Goal: Information Seeking & Learning: Learn about a topic

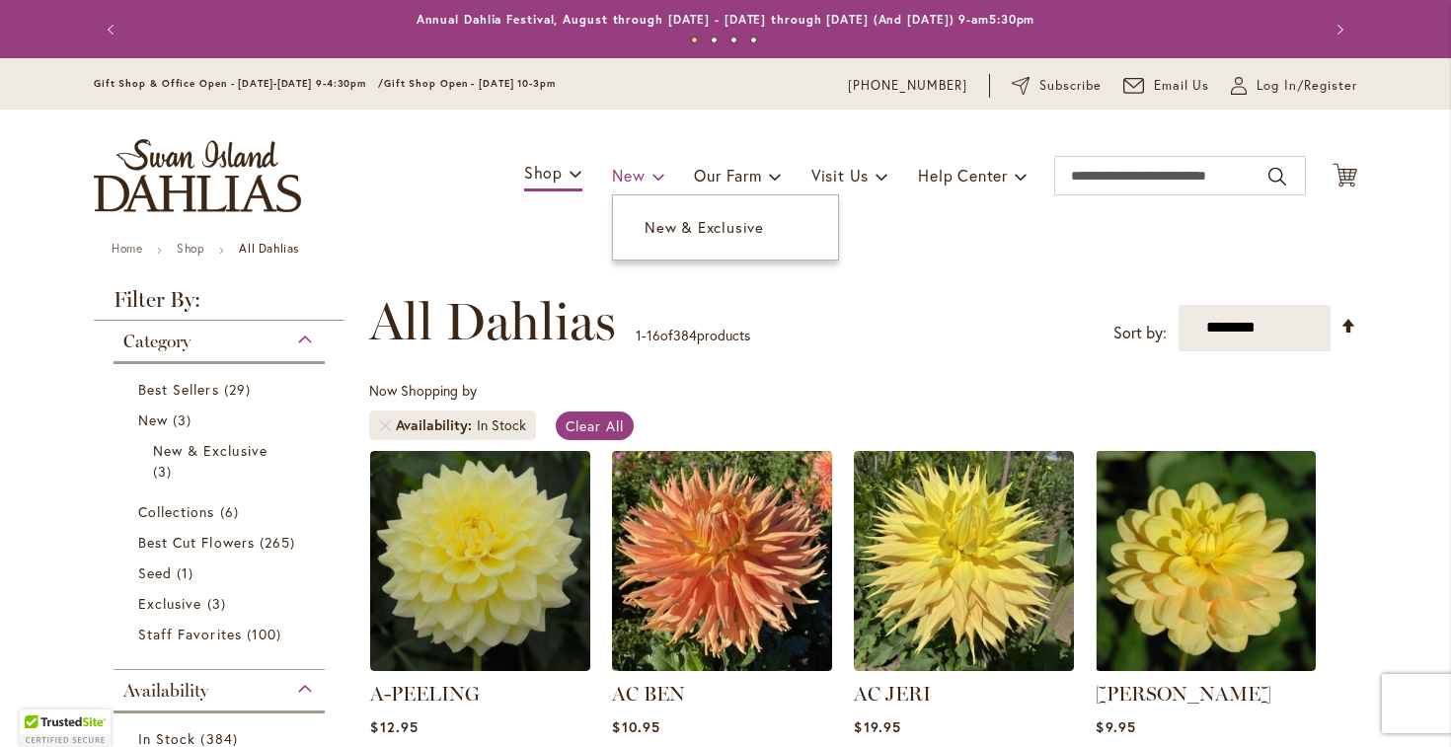
click at [626, 171] on span "New" at bounding box center [628, 175] width 33 height 21
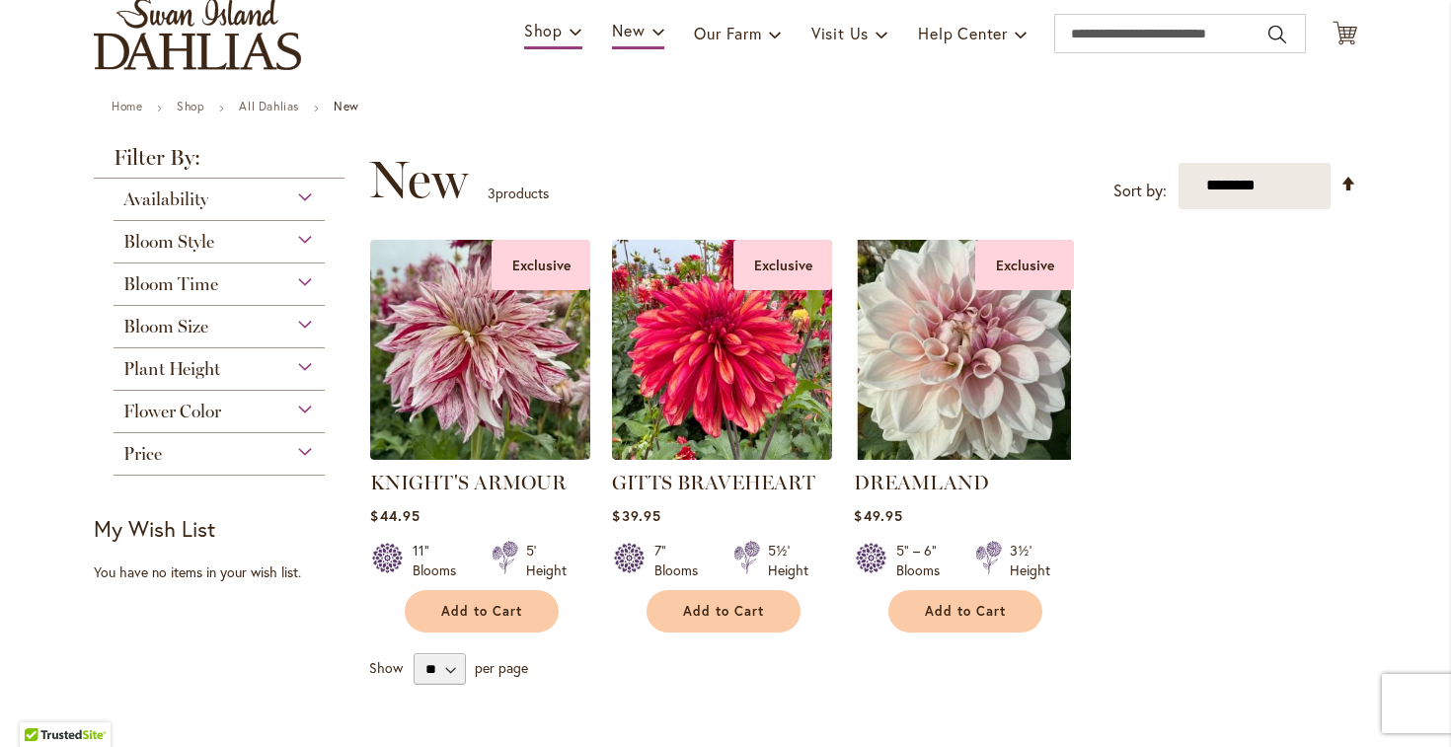
scroll to position [145, 0]
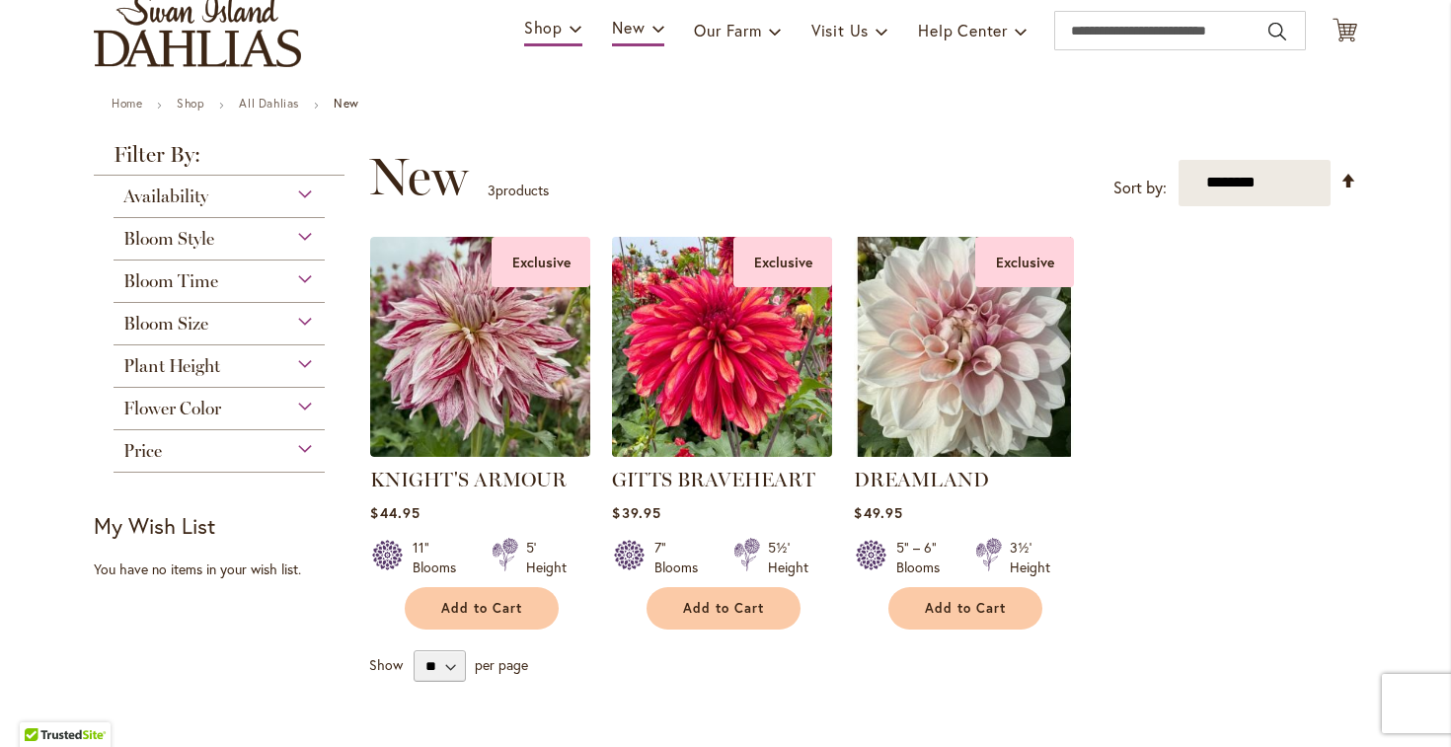
click at [696, 361] on img at bounding box center [722, 346] width 231 height 231
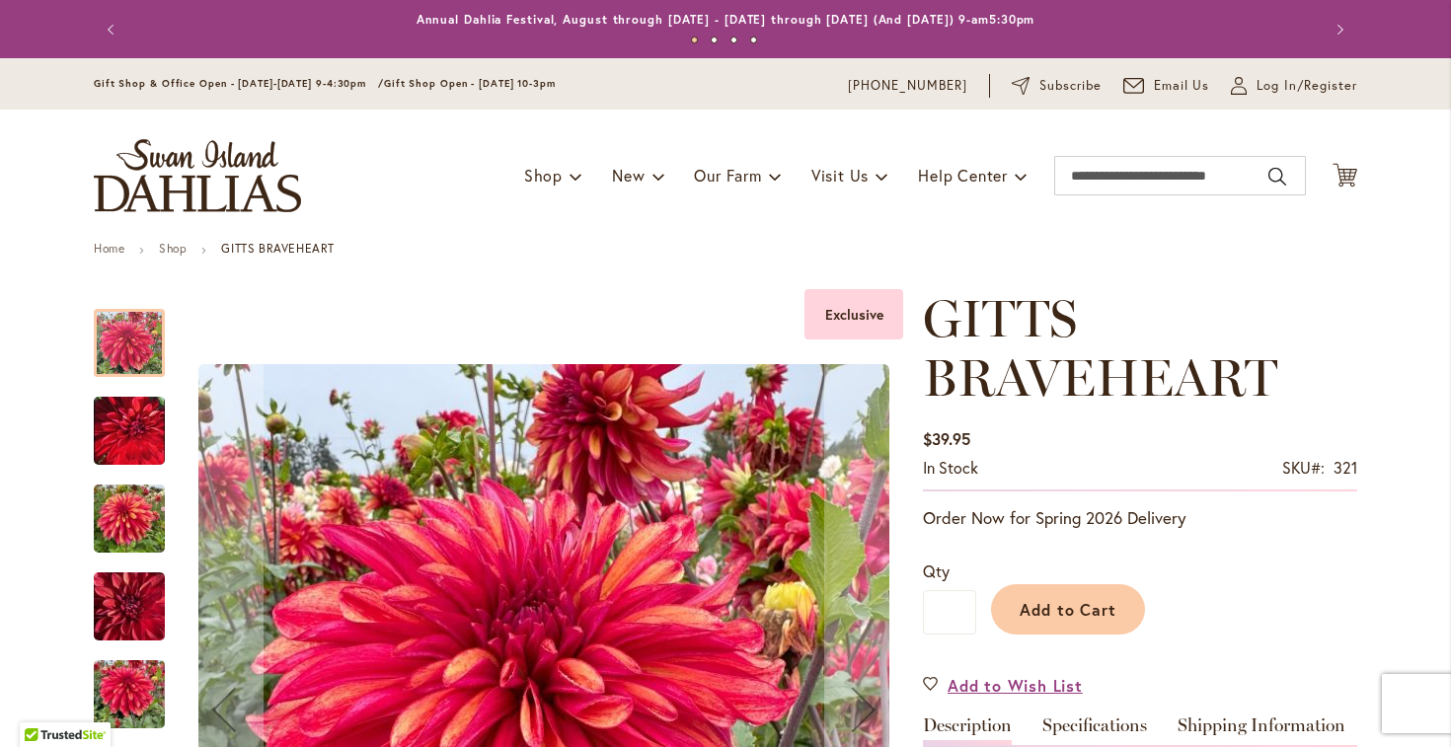
click at [109, 449] on img "GITTS BRAVEHEART" at bounding box center [129, 430] width 71 height 89
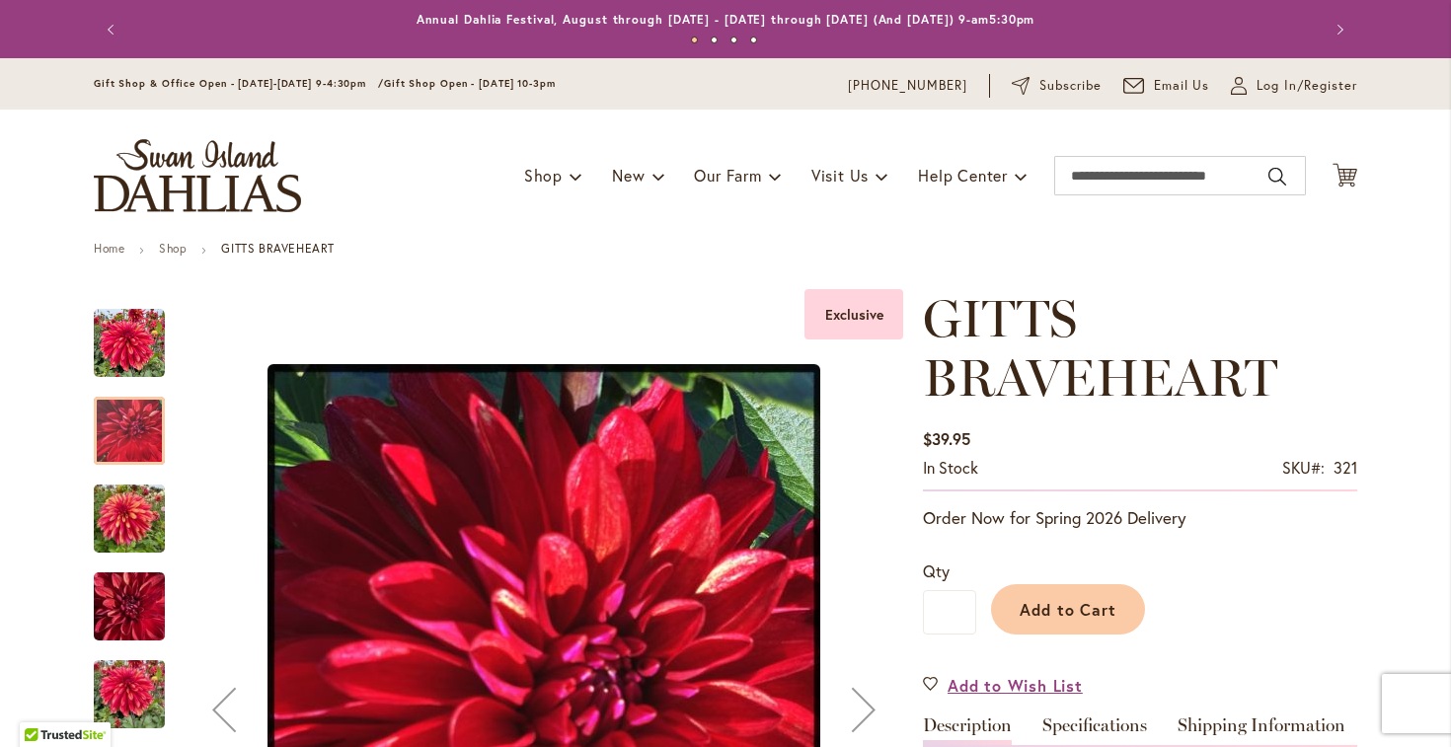
click at [128, 522] on img "GITTS BRAVEHEART" at bounding box center [129, 519] width 71 height 95
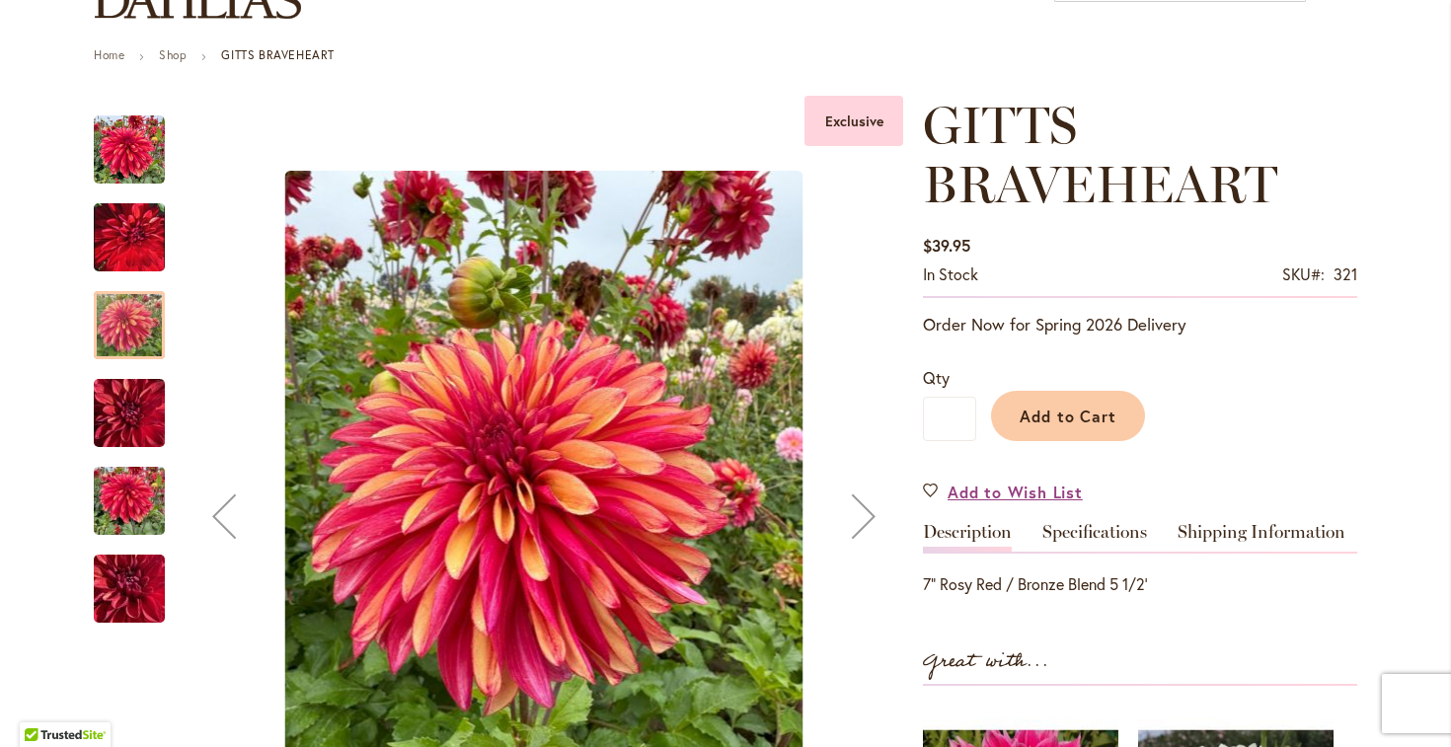
scroll to position [210, 0]
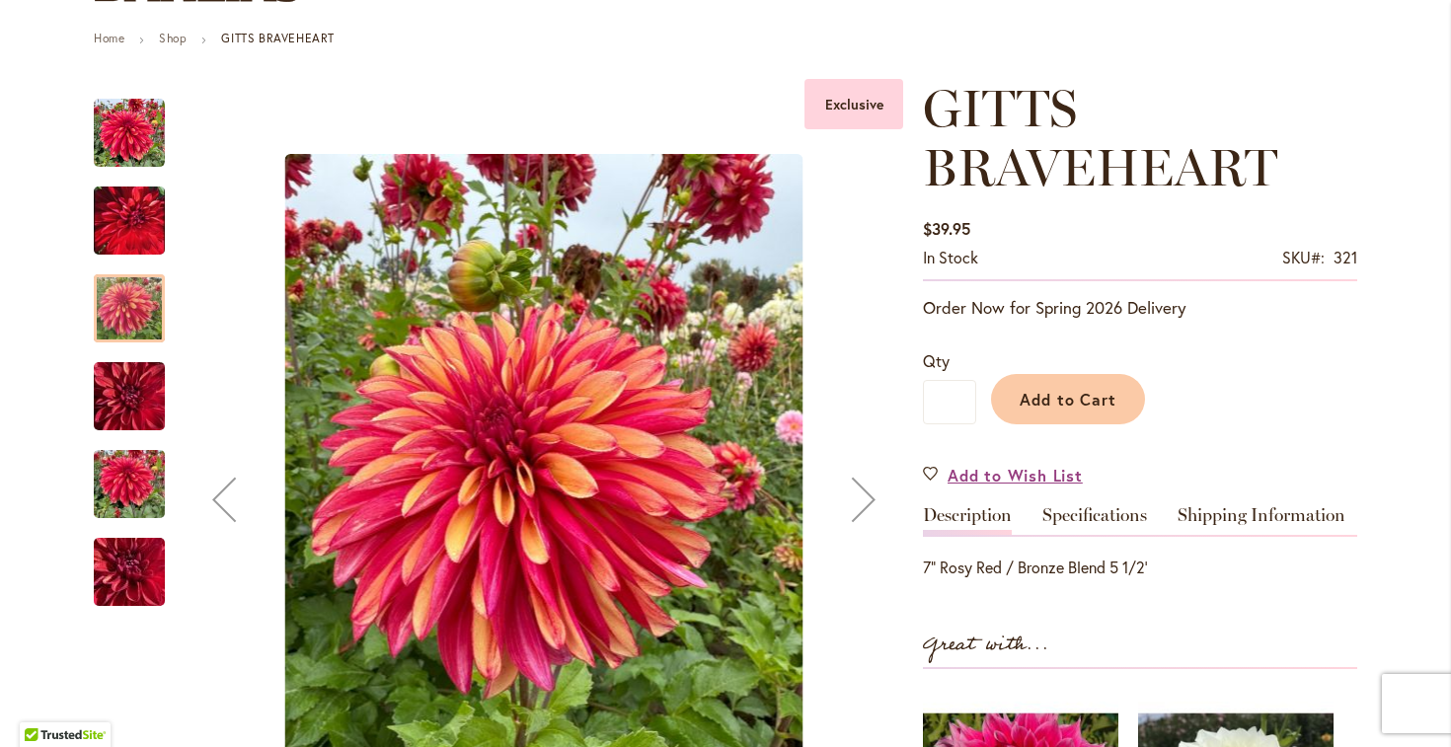
click at [119, 484] on img "GITTS BRAVEHEART" at bounding box center [129, 484] width 71 height 95
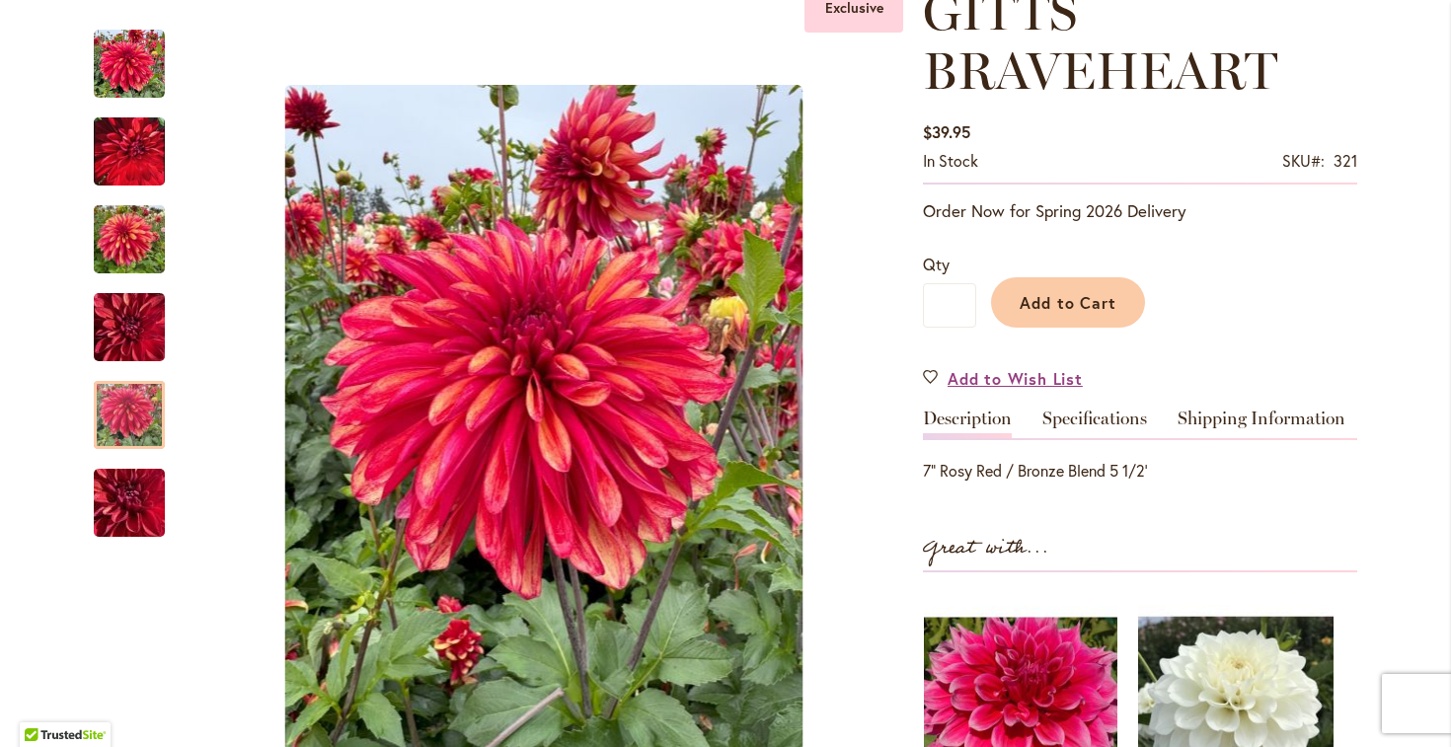
scroll to position [0, 0]
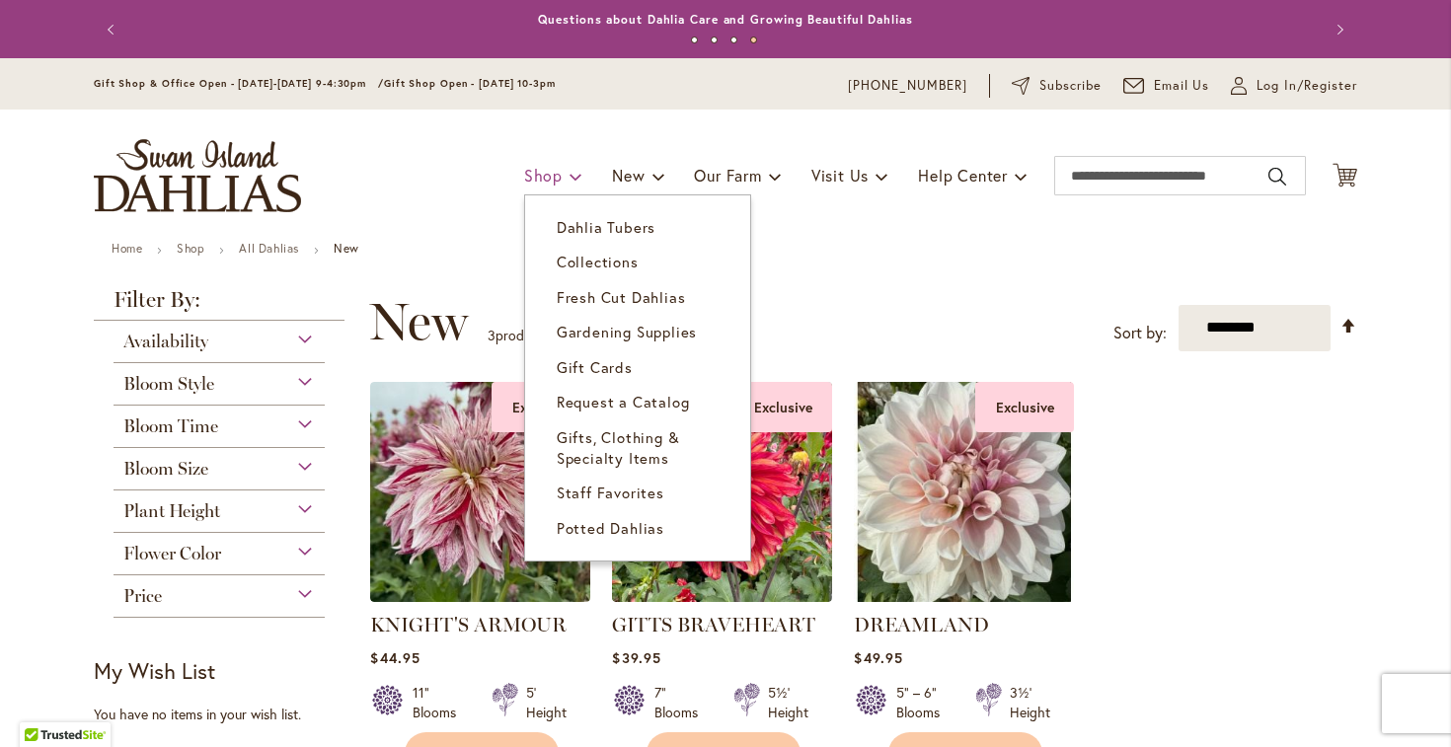
click at [550, 177] on span "Shop" at bounding box center [543, 175] width 38 height 21
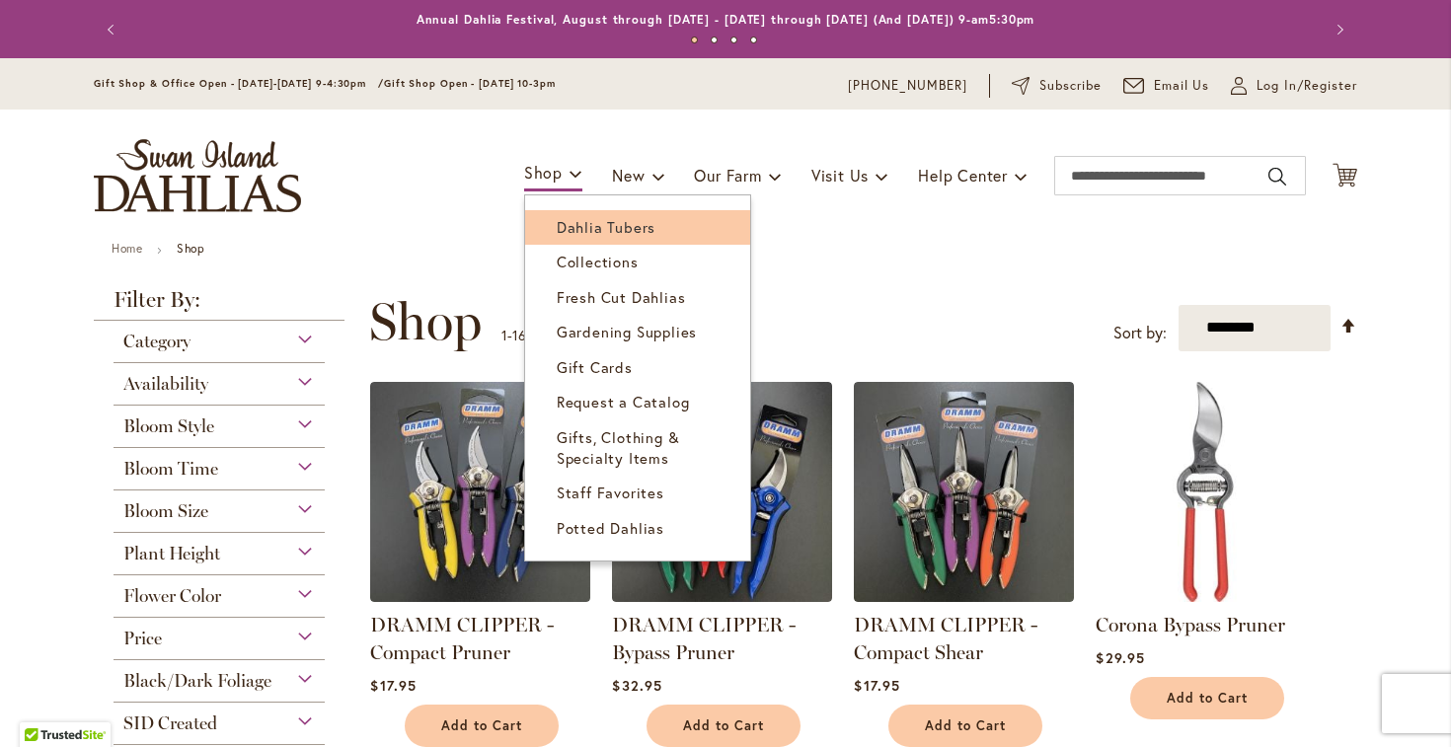
click at [566, 215] on link "Dahlia Tubers" at bounding box center [637, 227] width 225 height 35
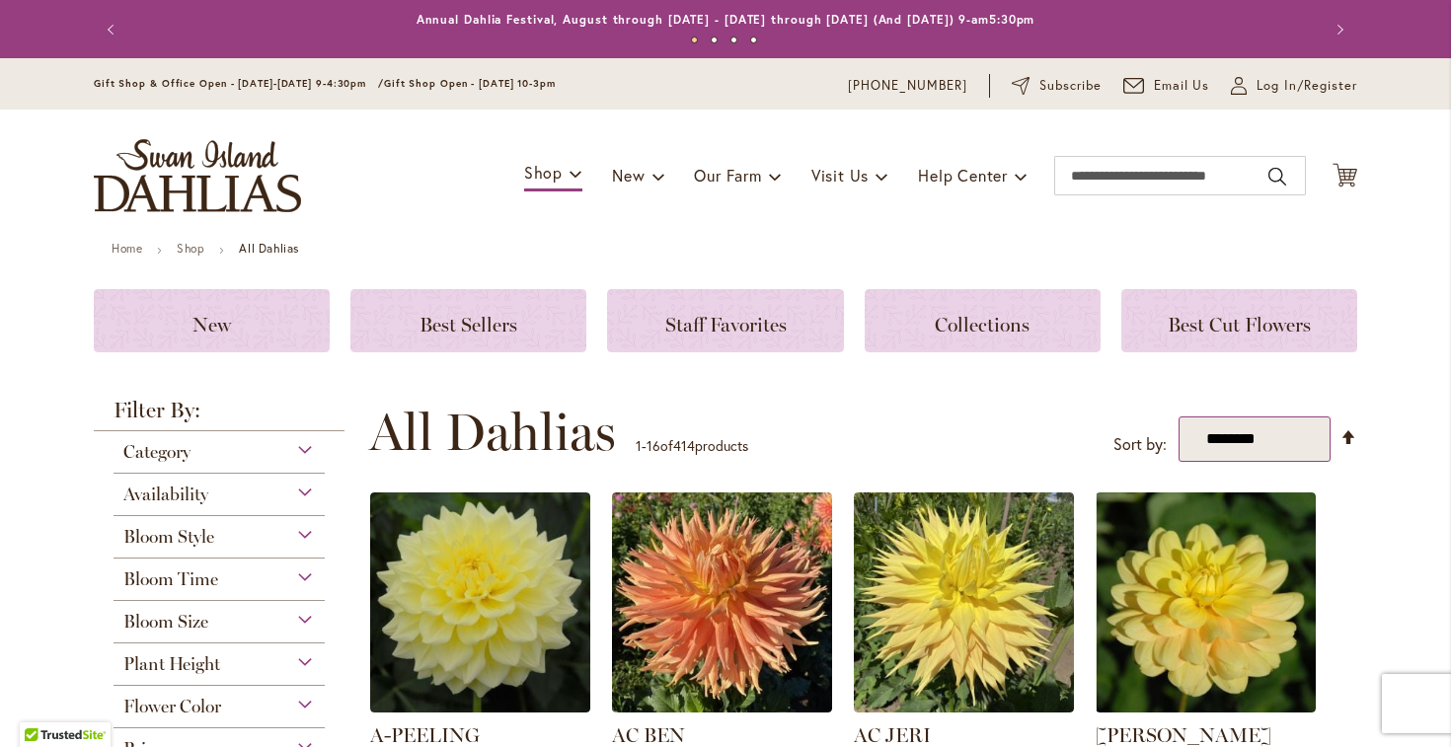
click at [1245, 441] on select "**********" at bounding box center [1255, 440] width 153 height 46
select select "**********"
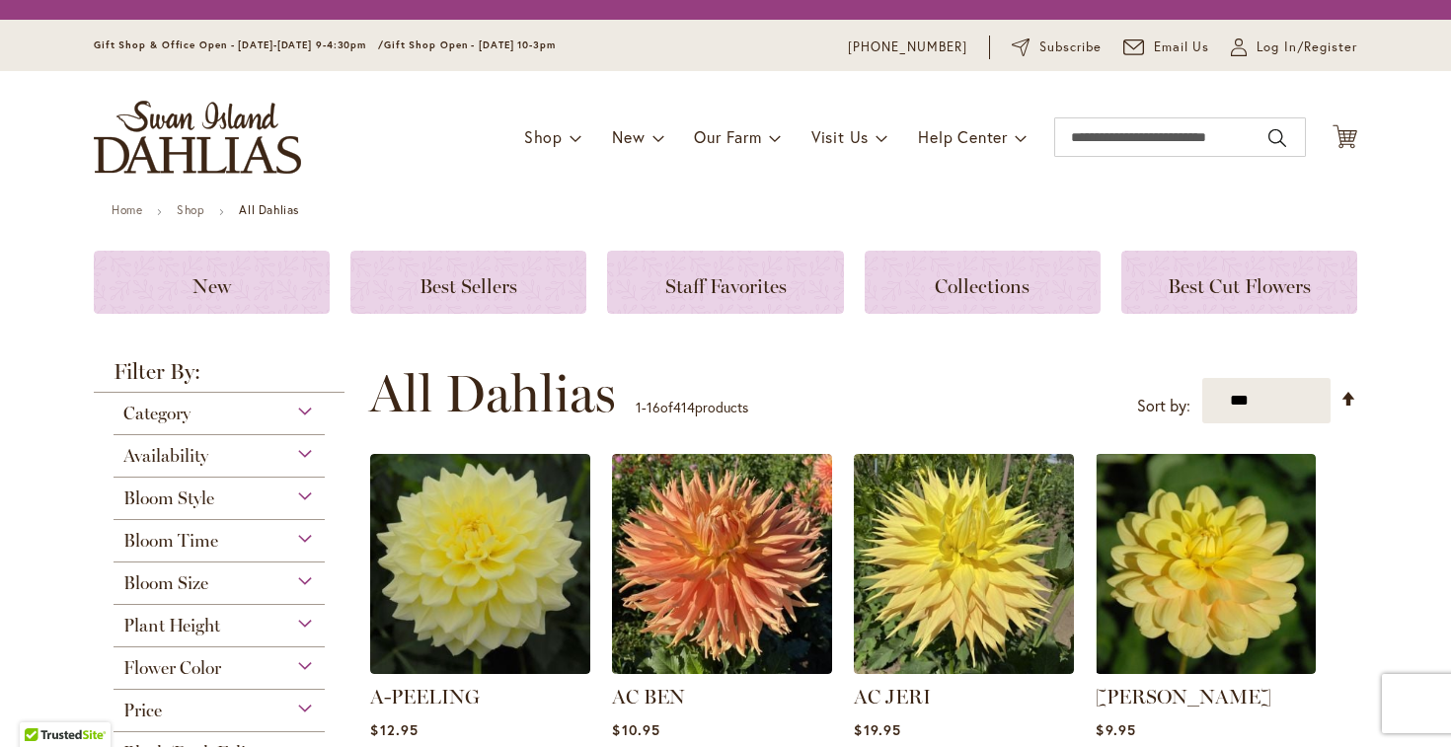
select select "**********"
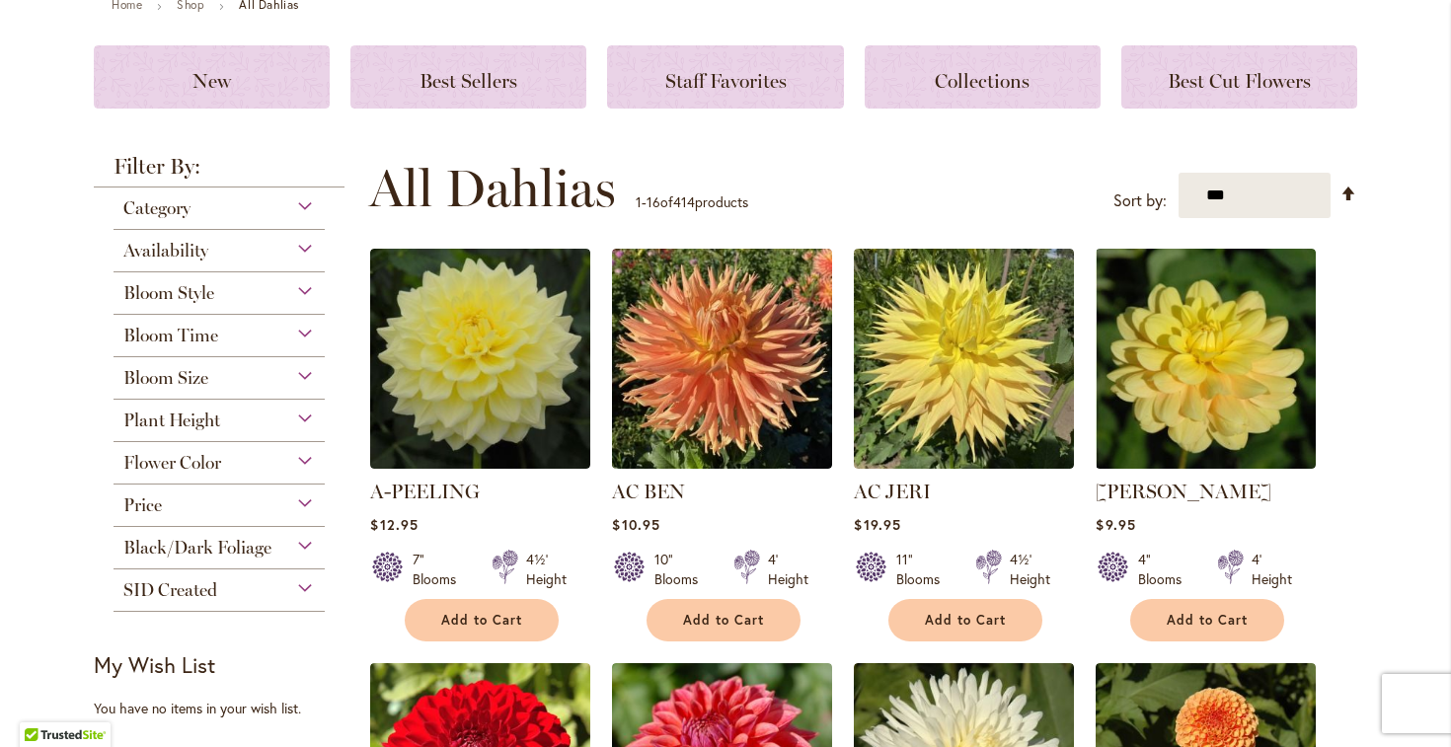
scroll to position [207, 0]
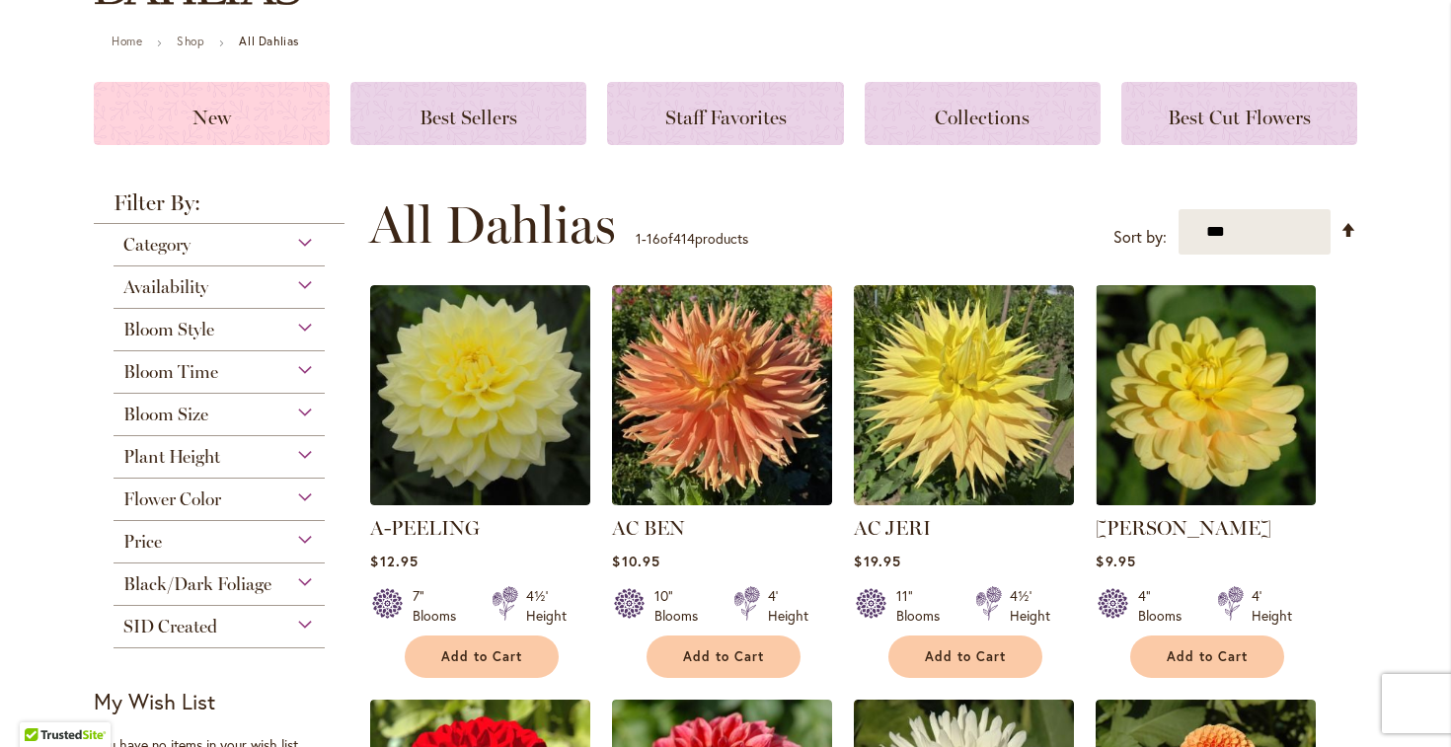
click at [256, 130] on div "New" at bounding box center [212, 113] width 236 height 63
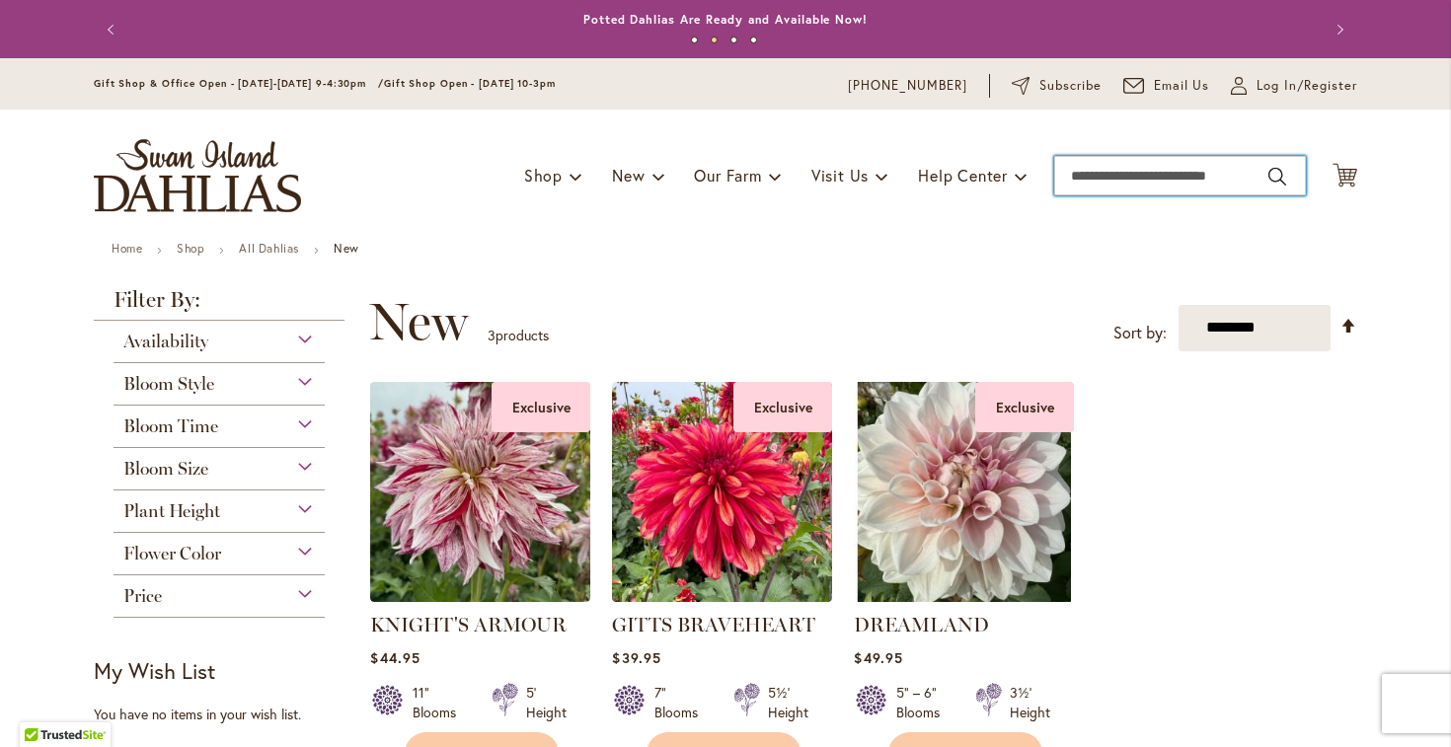
click at [1106, 192] on input "Search" at bounding box center [1180, 175] width 252 height 39
type input "*****"
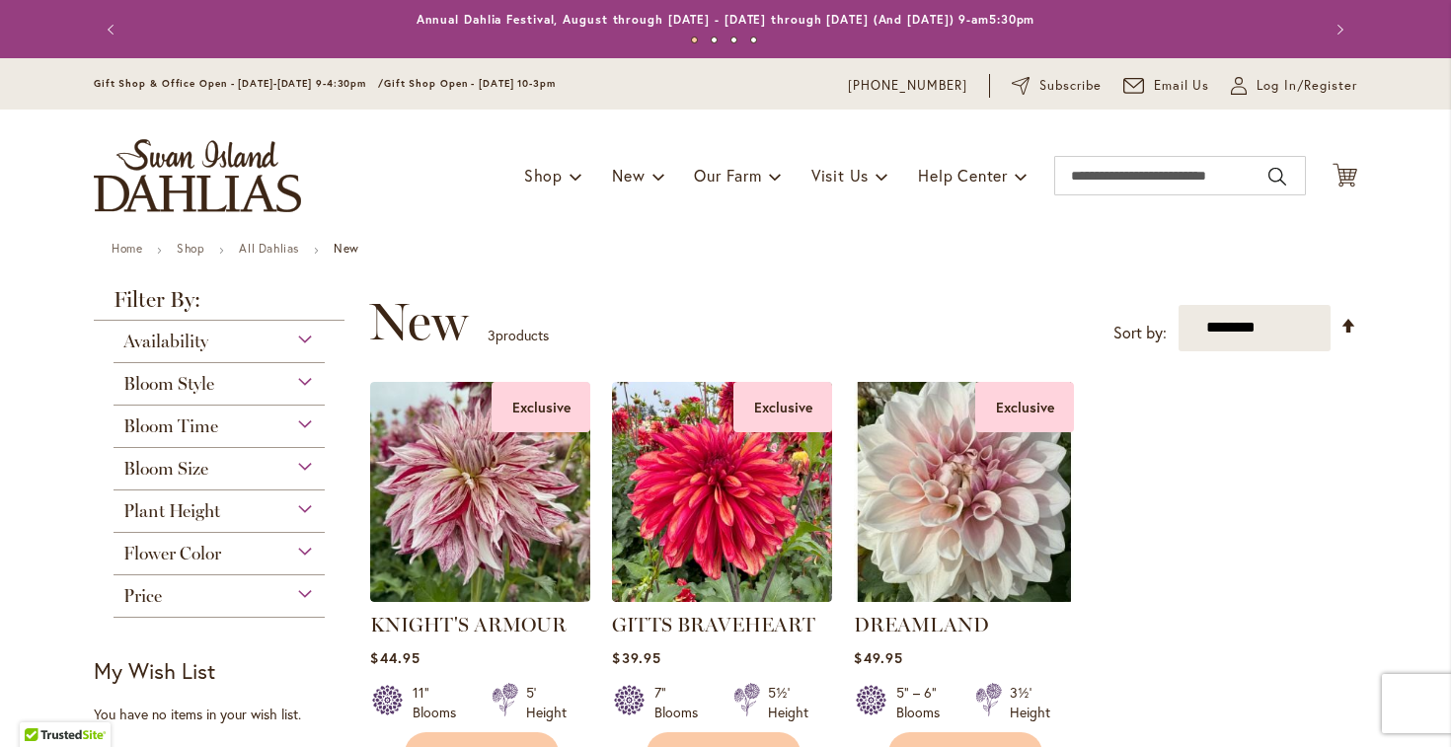
click at [200, 202] on img "store logo" at bounding box center [197, 175] width 207 height 73
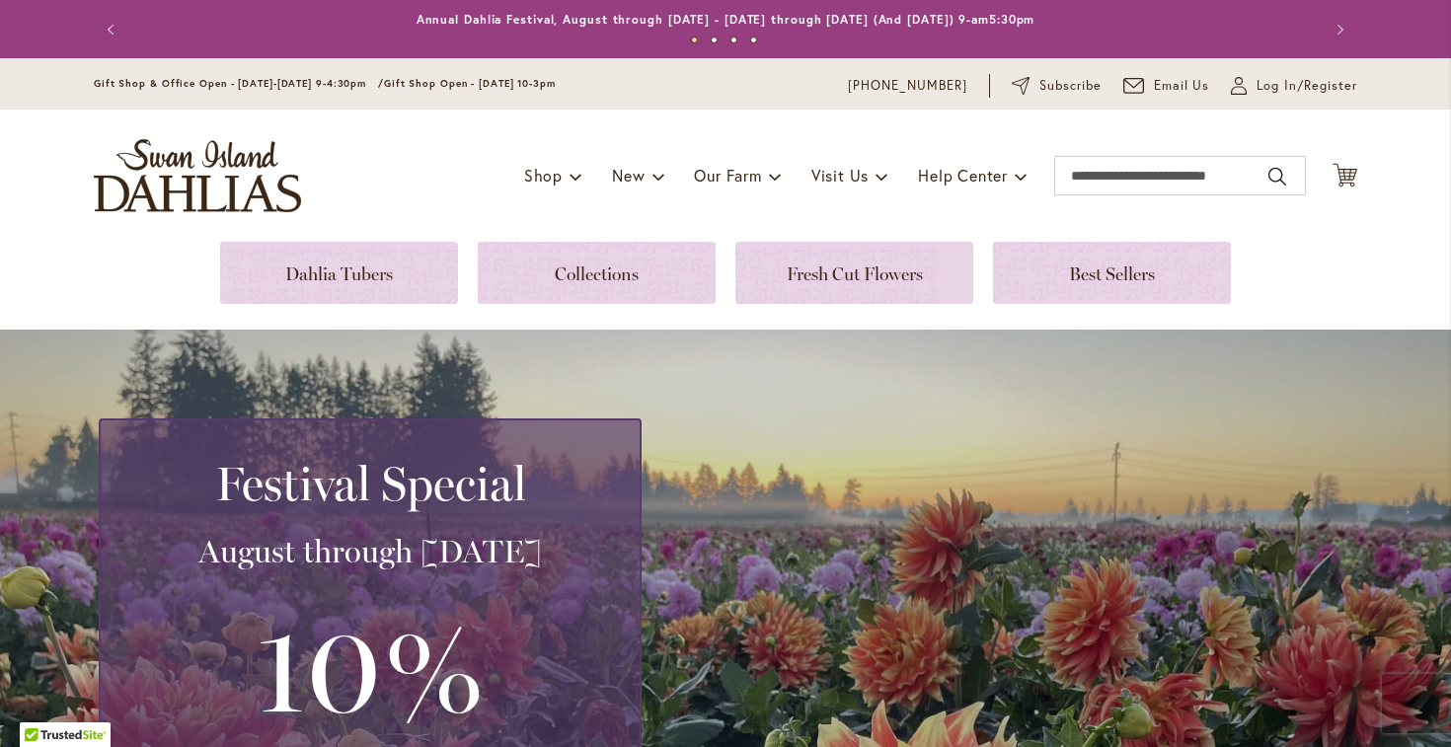
click at [1161, 201] on div "Toggle Nav Shop Dahlia Tubers Collections Fresh Cut Dahlias Gardening Supplies …" at bounding box center [725, 176] width 1303 height 132
click at [1163, 191] on input "Search" at bounding box center [1180, 175] width 252 height 39
type input "*****"
click at [353, 247] on link at bounding box center [339, 273] width 238 height 62
click at [190, 180] on img "store logo" at bounding box center [197, 175] width 207 height 73
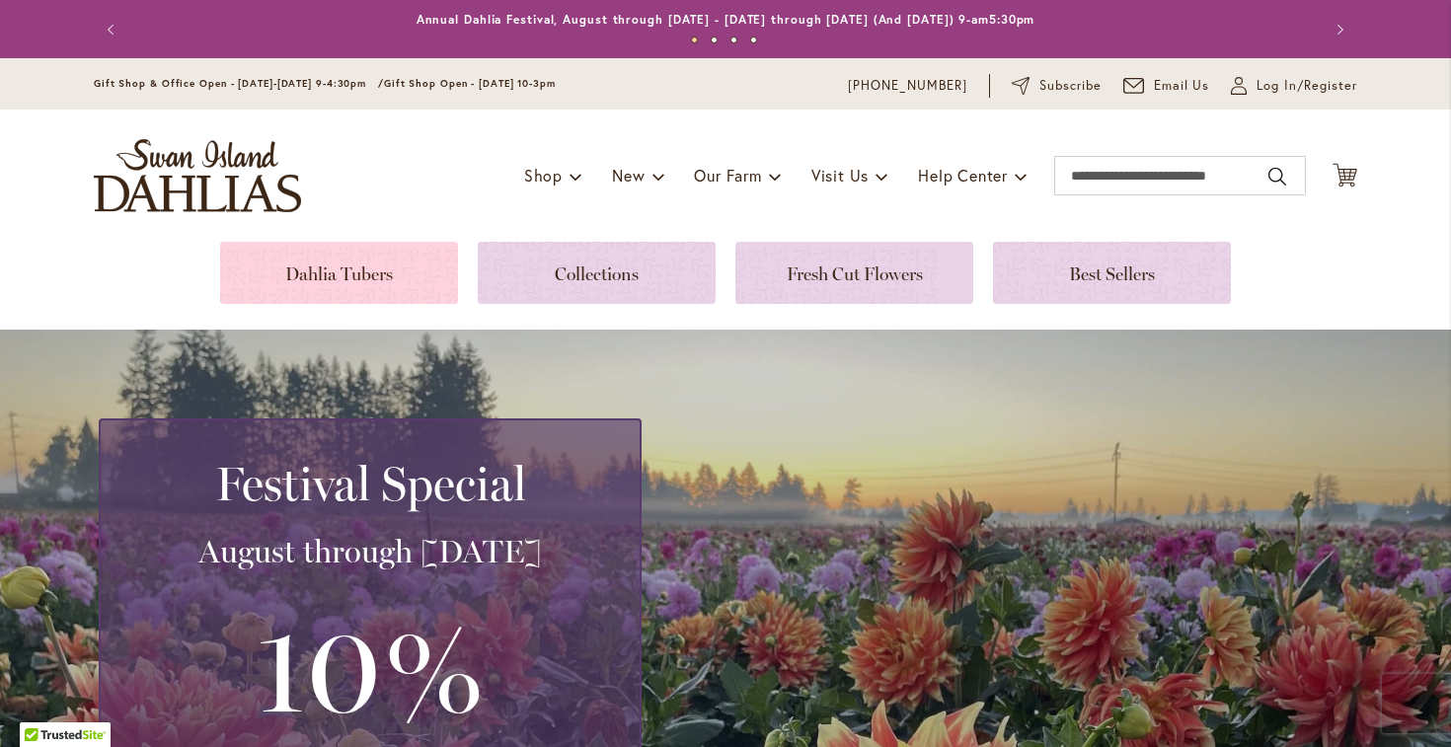
click at [323, 287] on link at bounding box center [339, 273] width 238 height 62
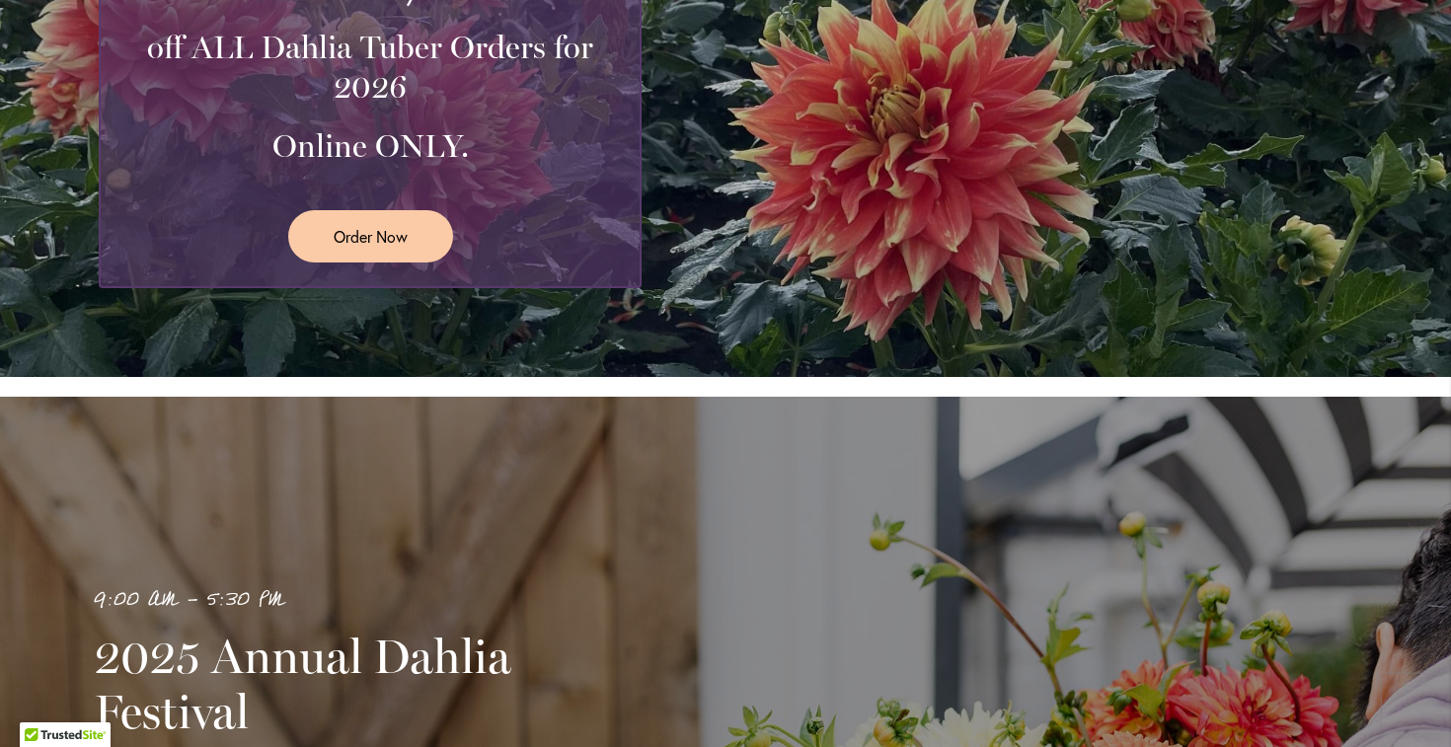
scroll to position [730, 0]
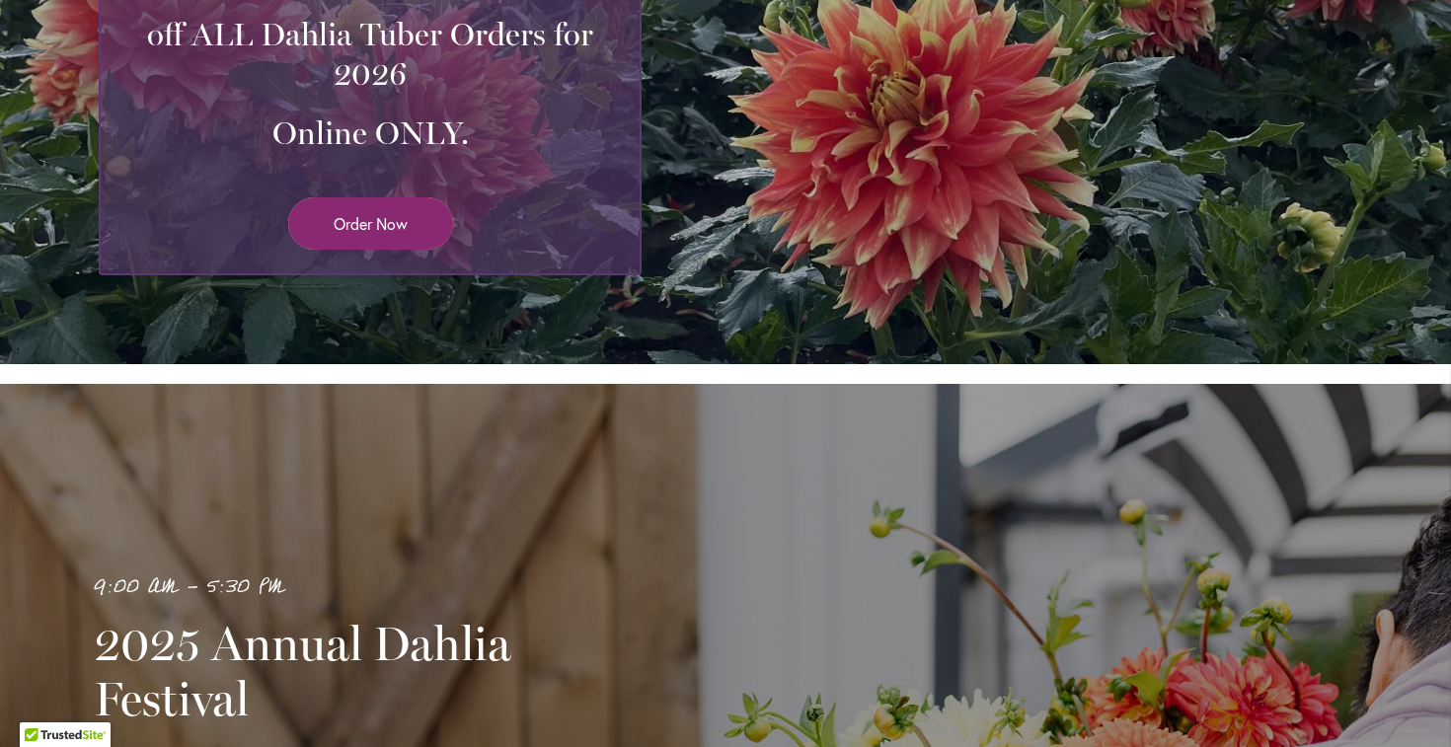
click at [420, 221] on link "Order Now" at bounding box center [370, 223] width 165 height 52
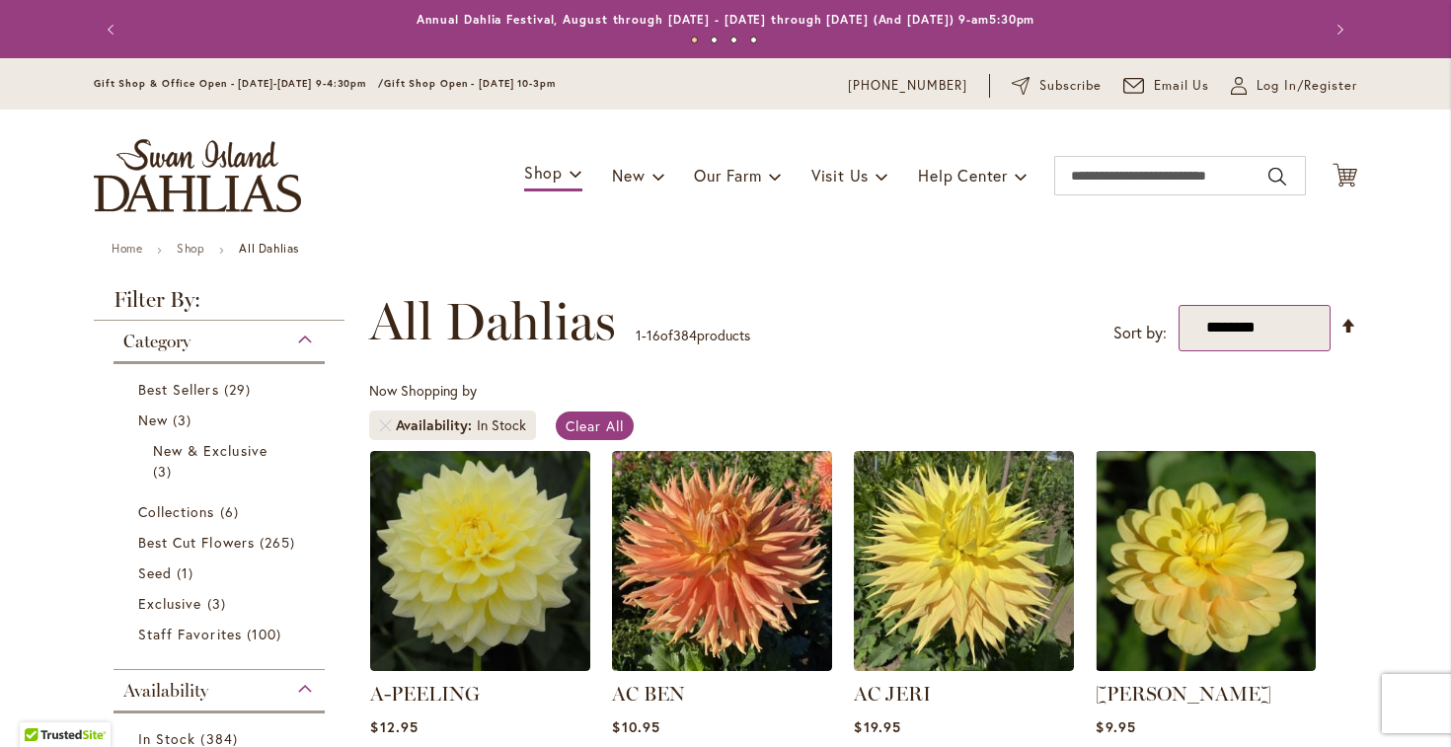
click at [1300, 339] on select "**********" at bounding box center [1255, 328] width 153 height 46
select select "****"
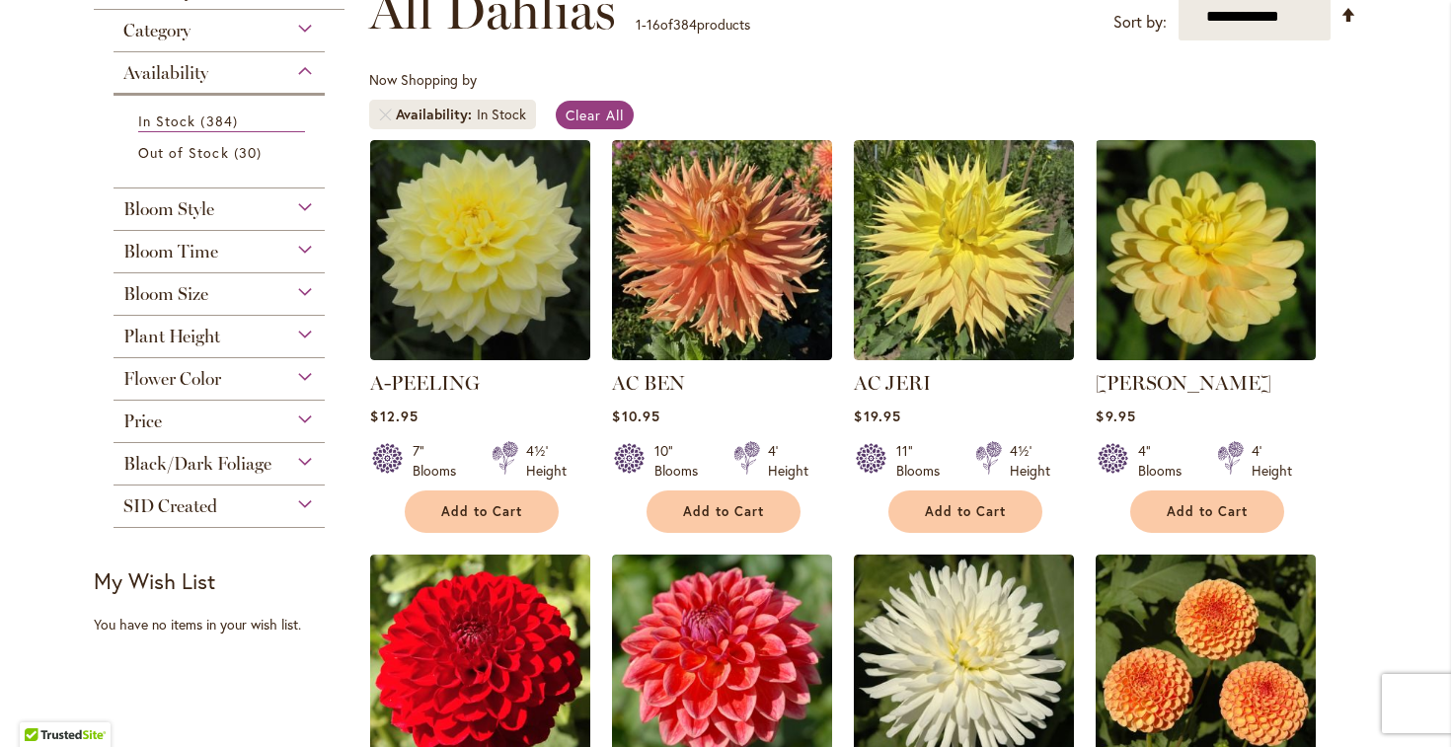
scroll to position [266, 0]
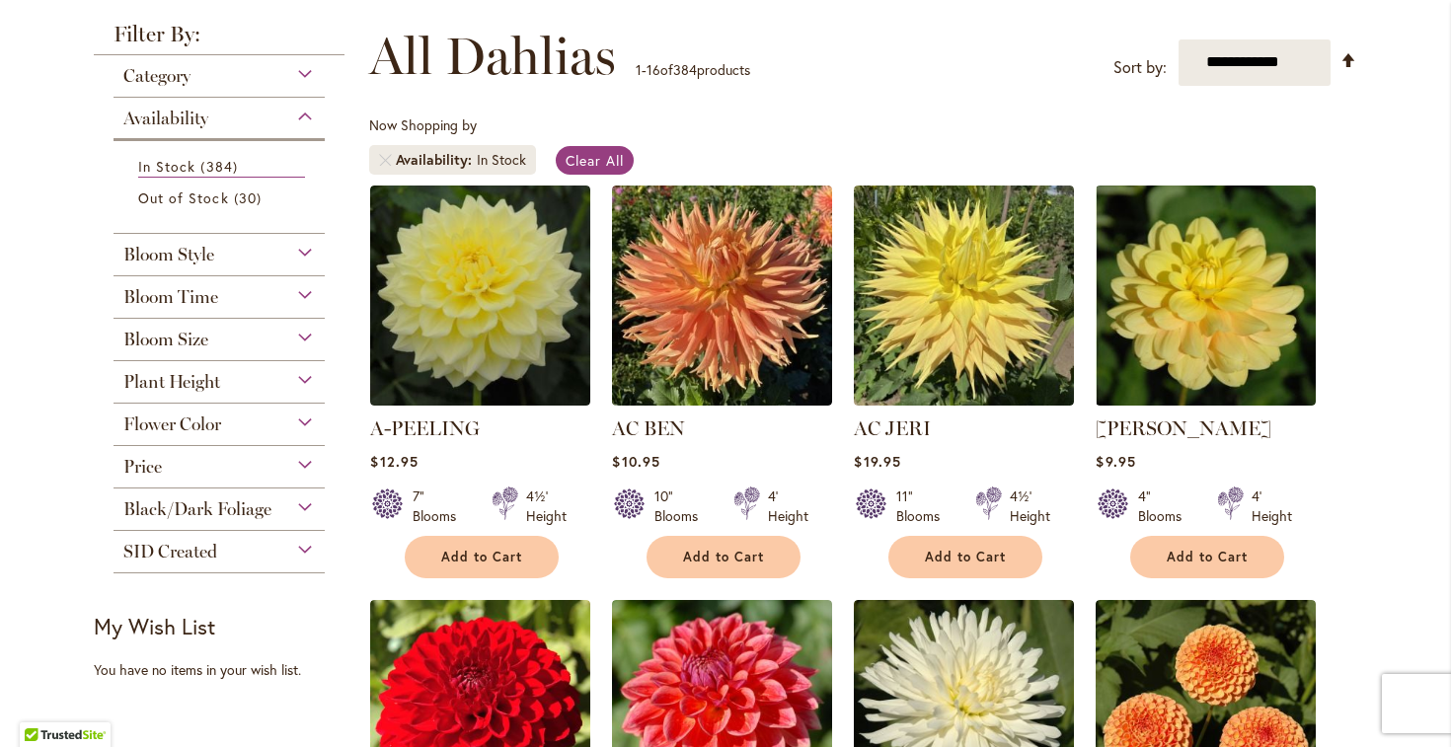
click at [245, 412] on div "Flower Color" at bounding box center [219, 420] width 211 height 32
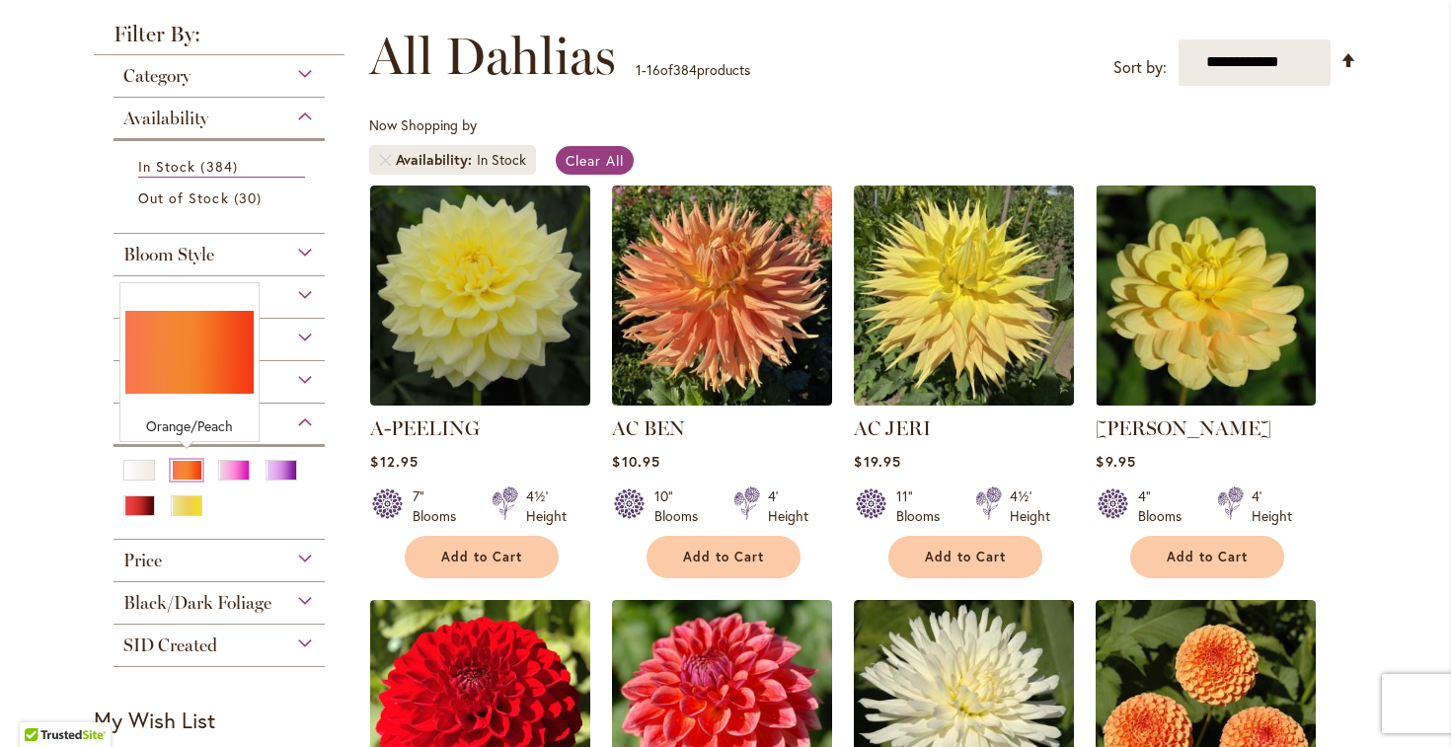
click at [183, 462] on div "Orange/Peach" at bounding box center [187, 470] width 32 height 21
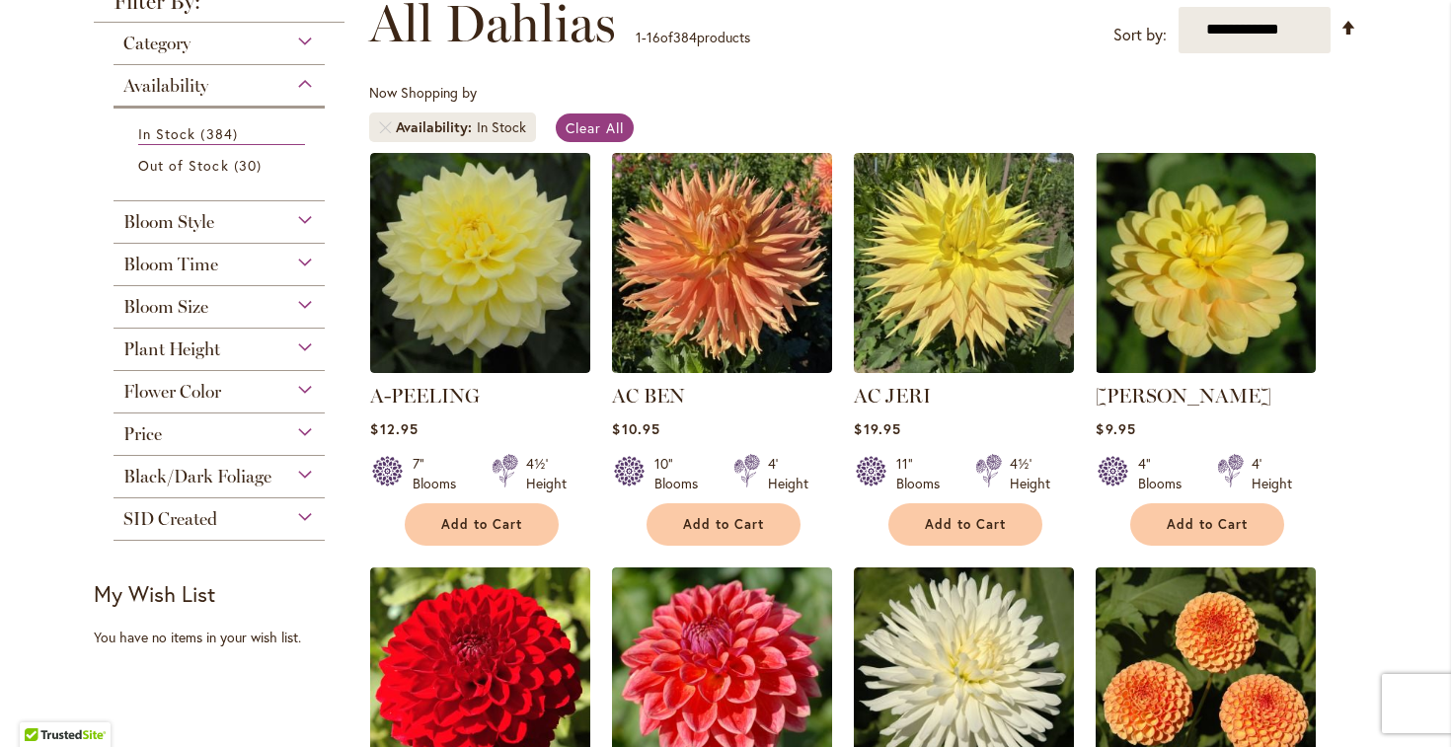
scroll to position [302, 0]
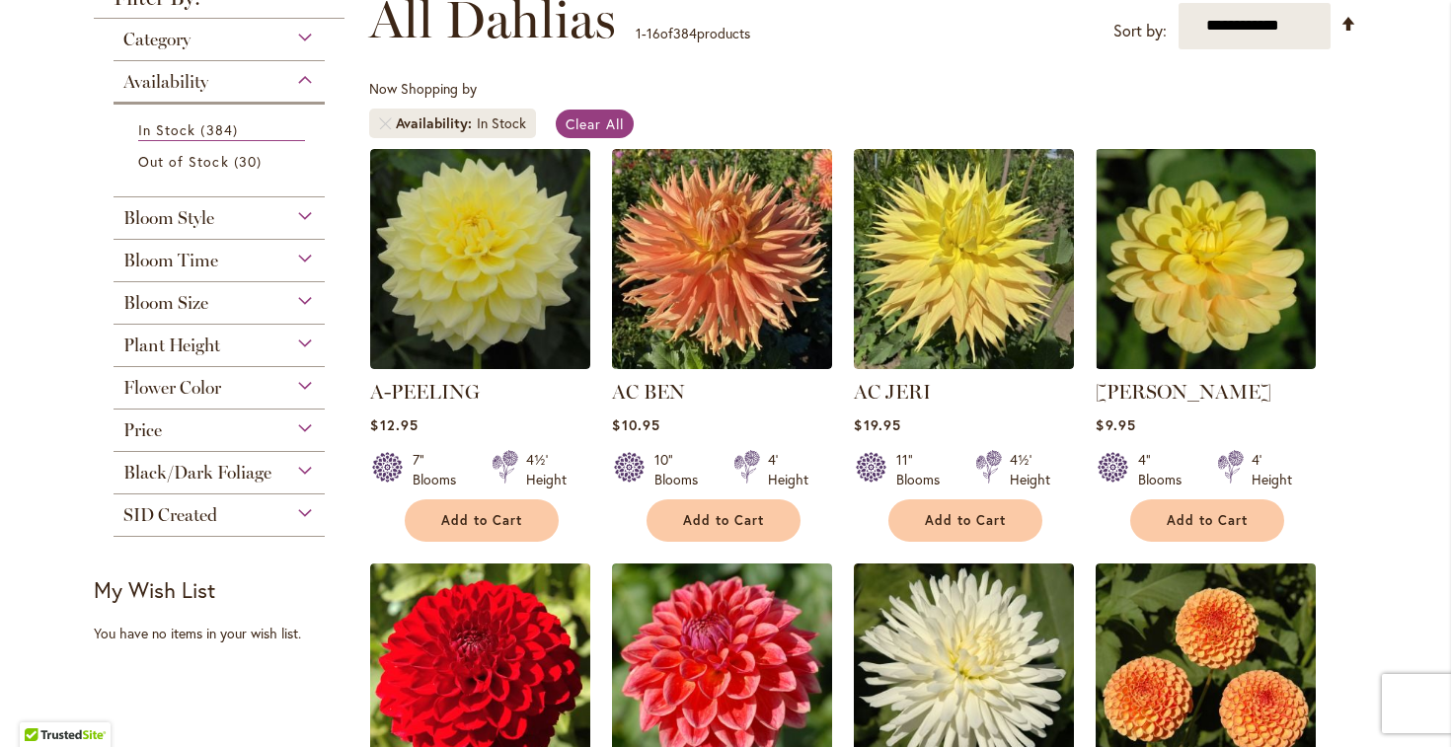
click at [229, 397] on div "Flower Color" at bounding box center [219, 388] width 211 height 42
click at [234, 385] on div "Flower Color" at bounding box center [219, 383] width 211 height 32
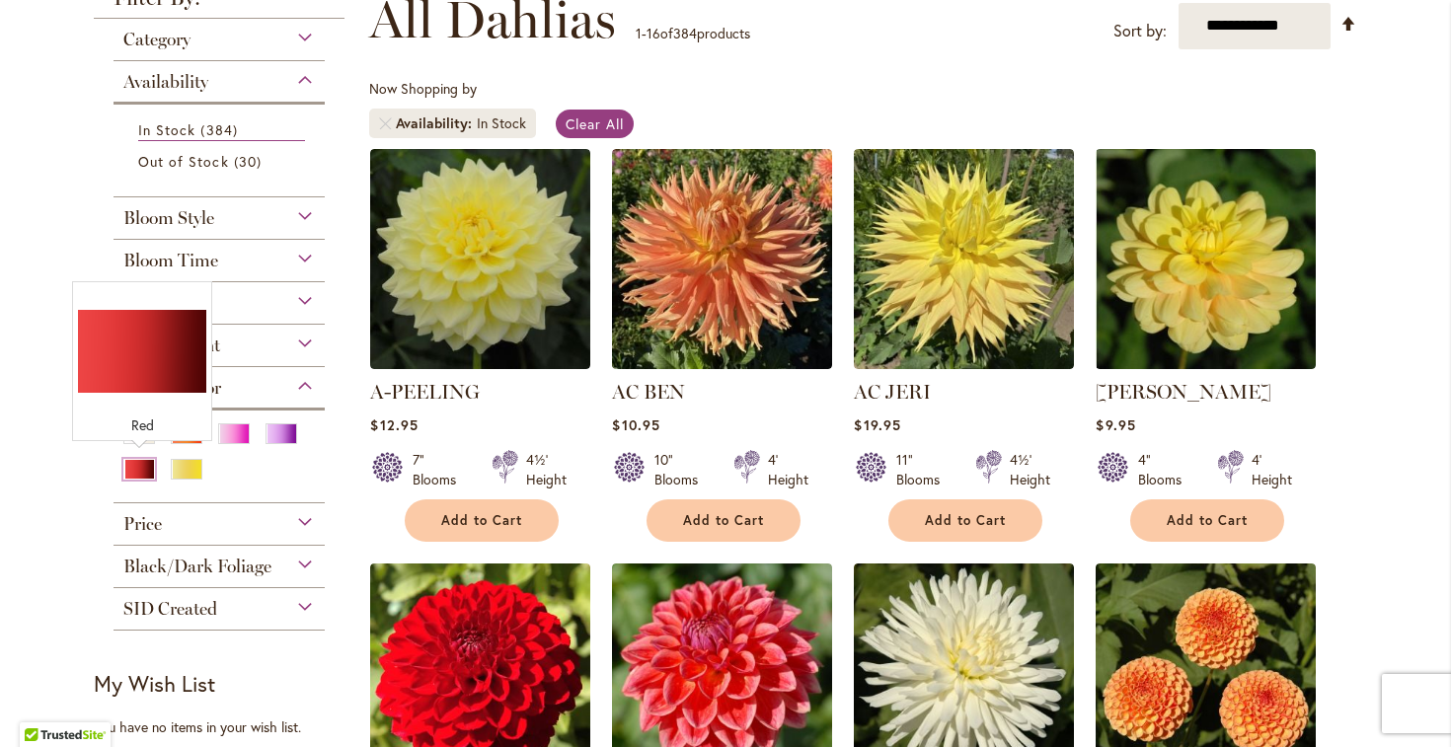
click at [139, 466] on div "Red" at bounding box center [139, 469] width 32 height 21
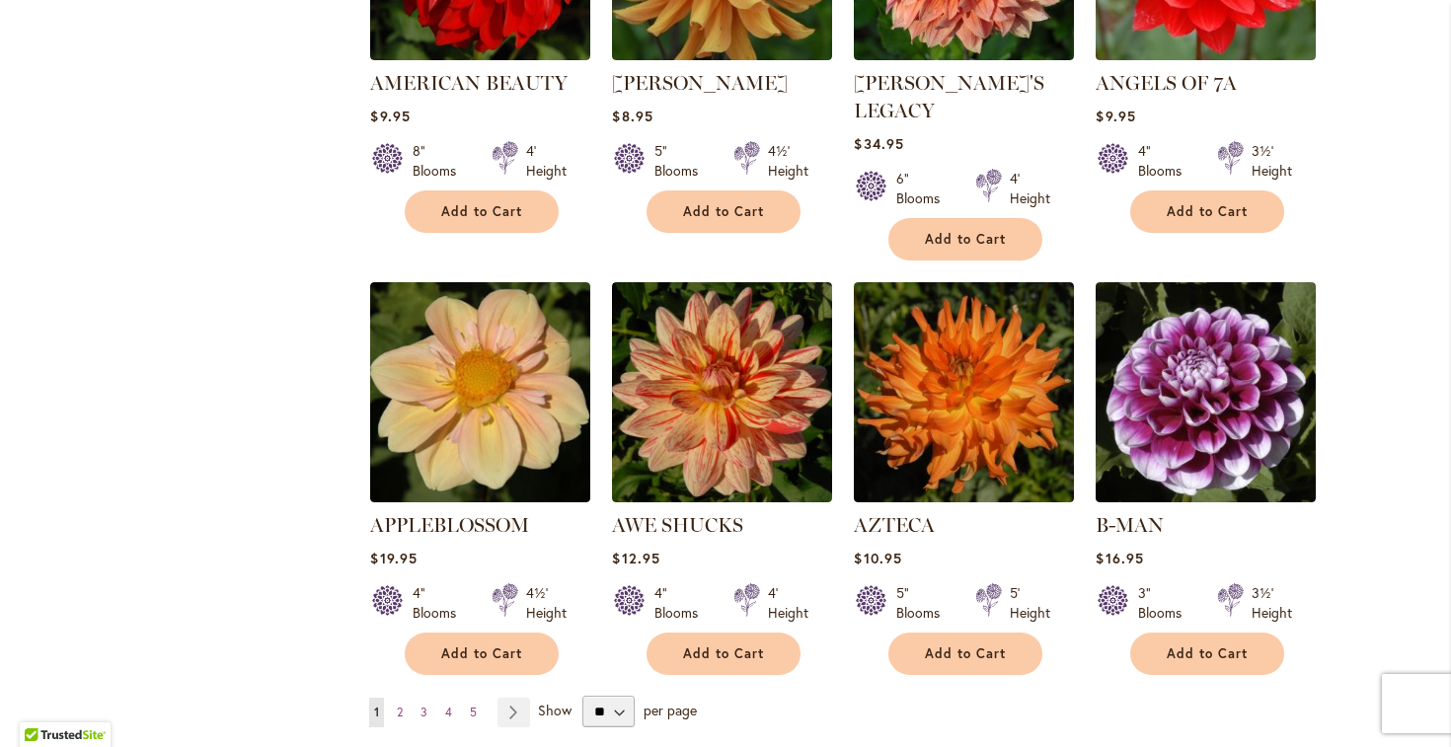
scroll to position [1620, 0]
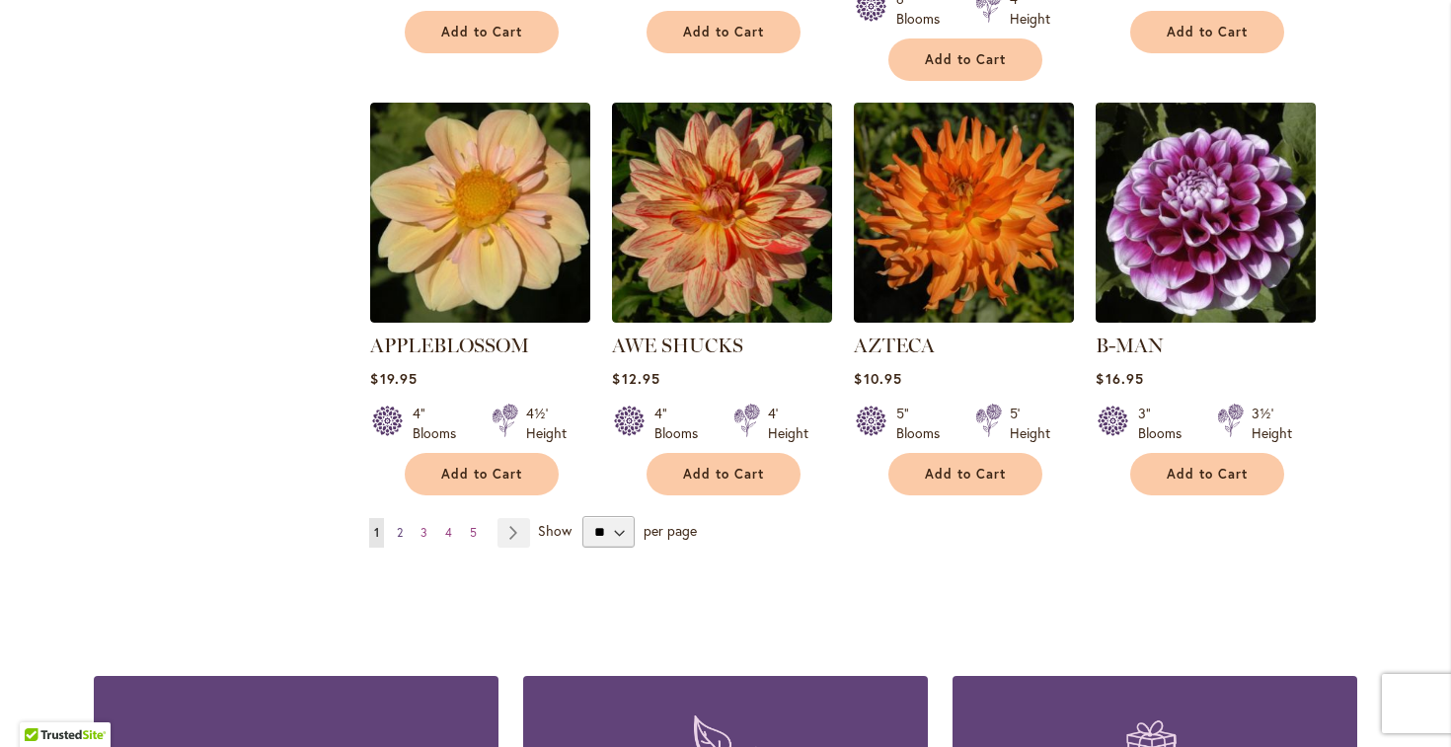
click at [401, 525] on span "2" at bounding box center [400, 532] width 6 height 15
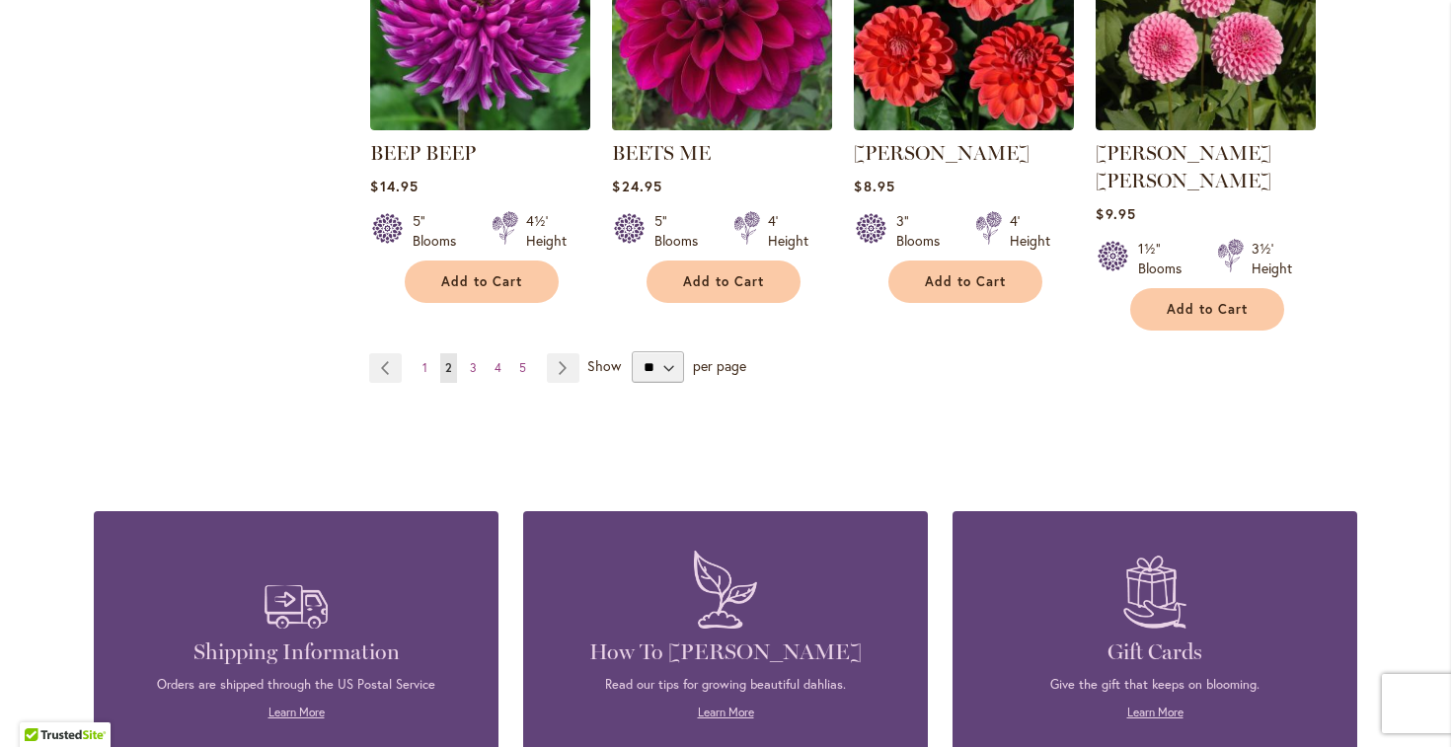
scroll to position [1795, 0]
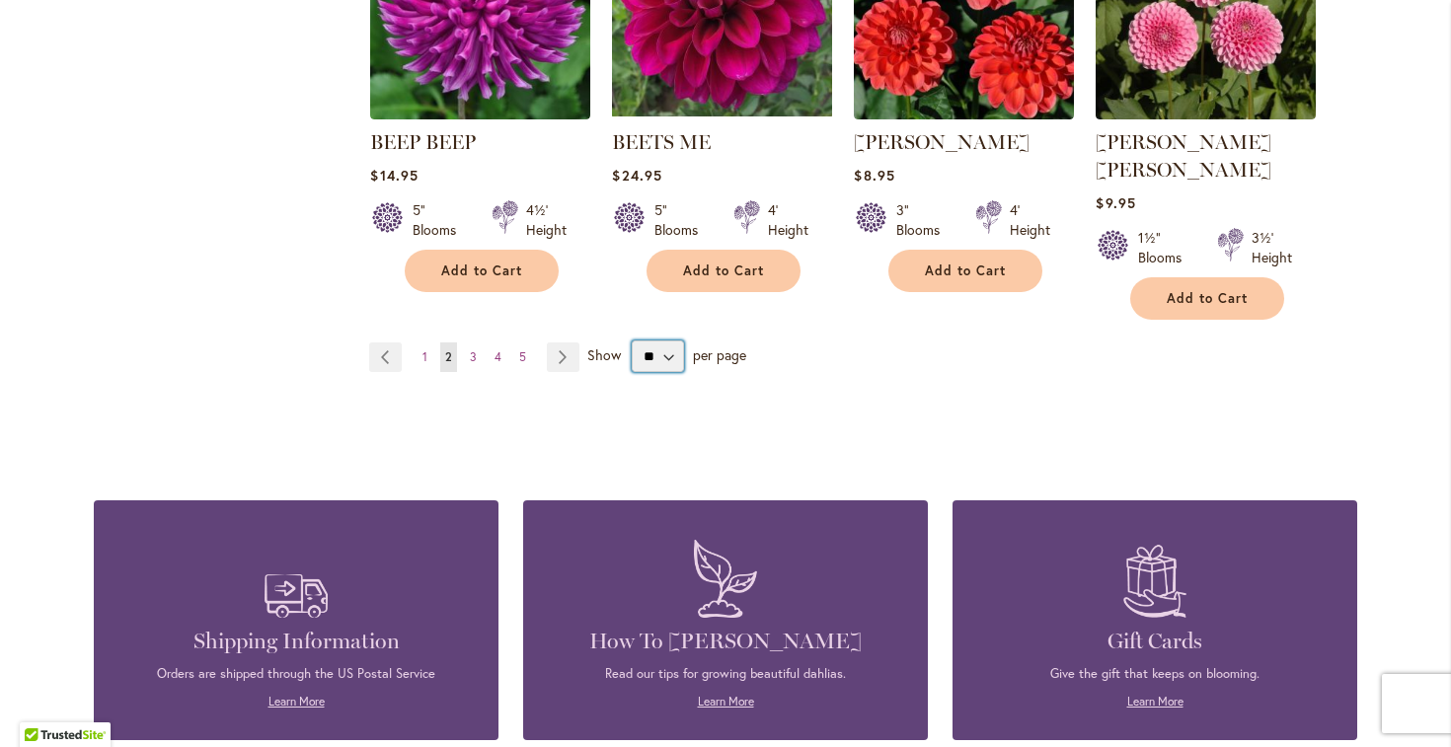
click at [655, 341] on select "** ** ** **" at bounding box center [658, 357] width 52 height 32
click at [427, 349] on span "1" at bounding box center [424, 356] width 5 height 15
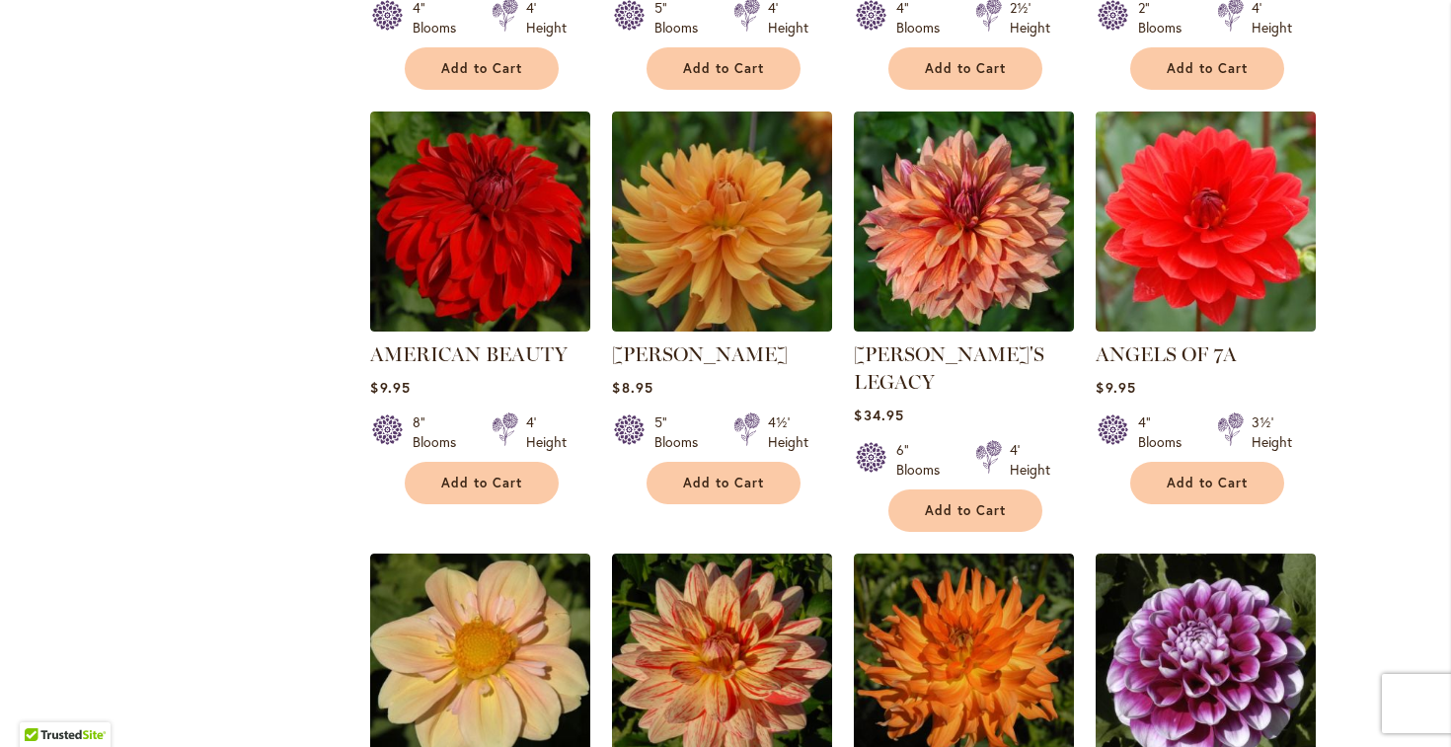
scroll to position [1881, 0]
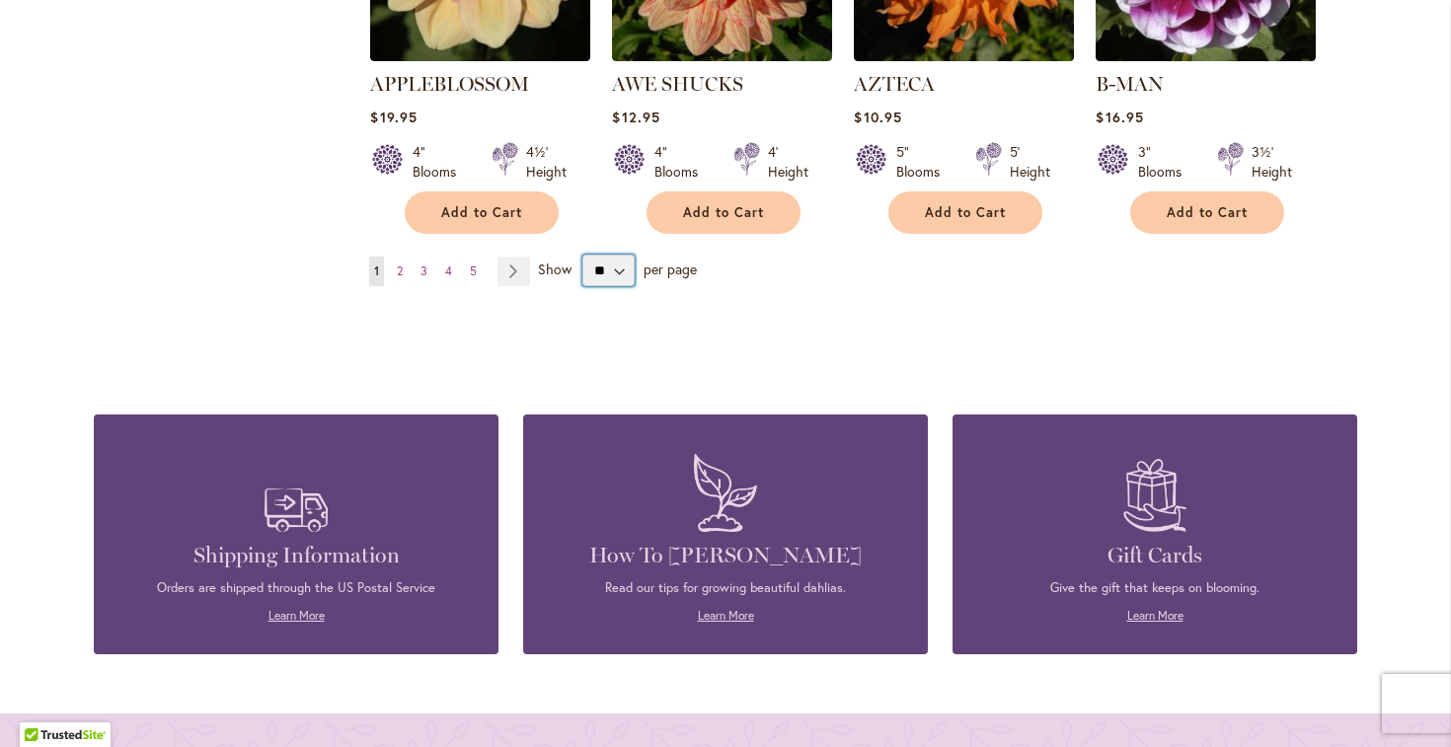
click at [590, 255] on select "** ** ** **" at bounding box center [608, 271] width 52 height 32
select select "**"
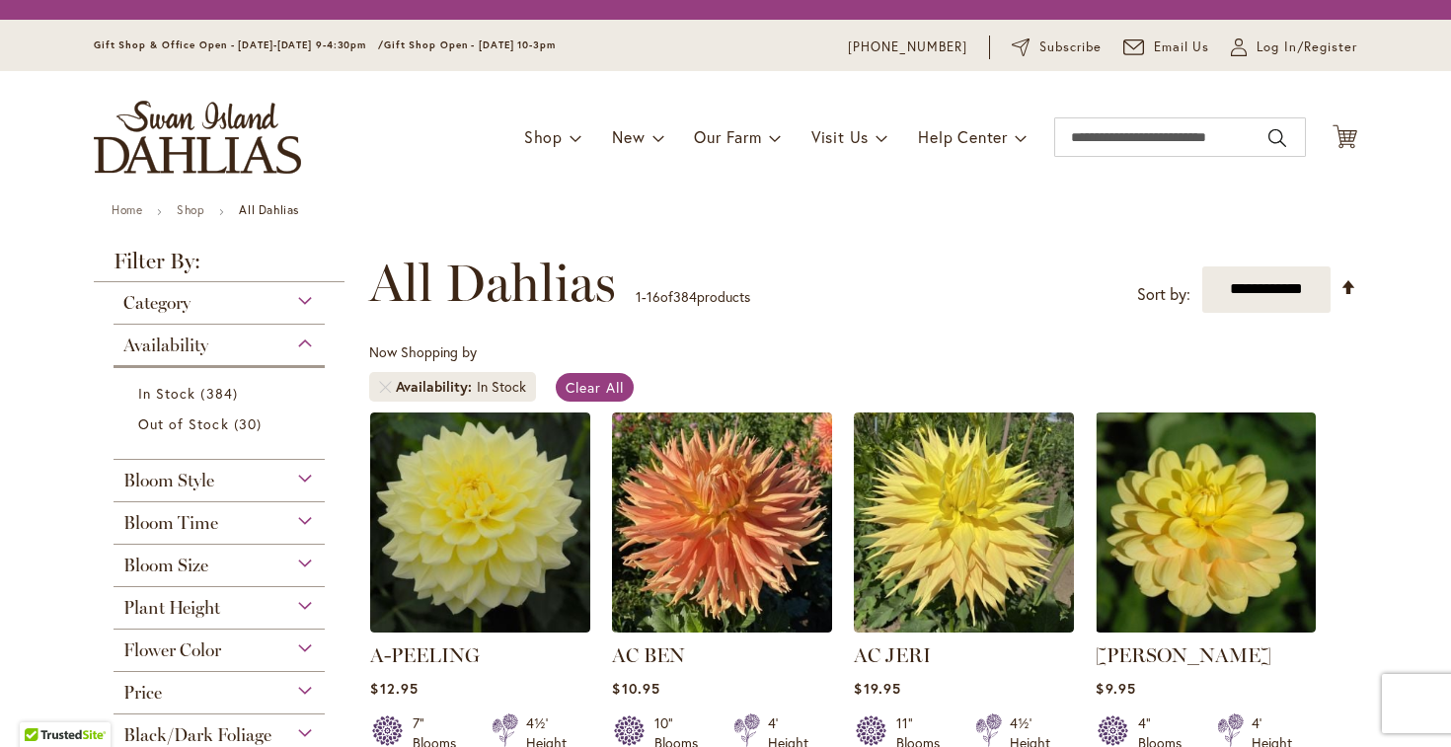
select select "**"
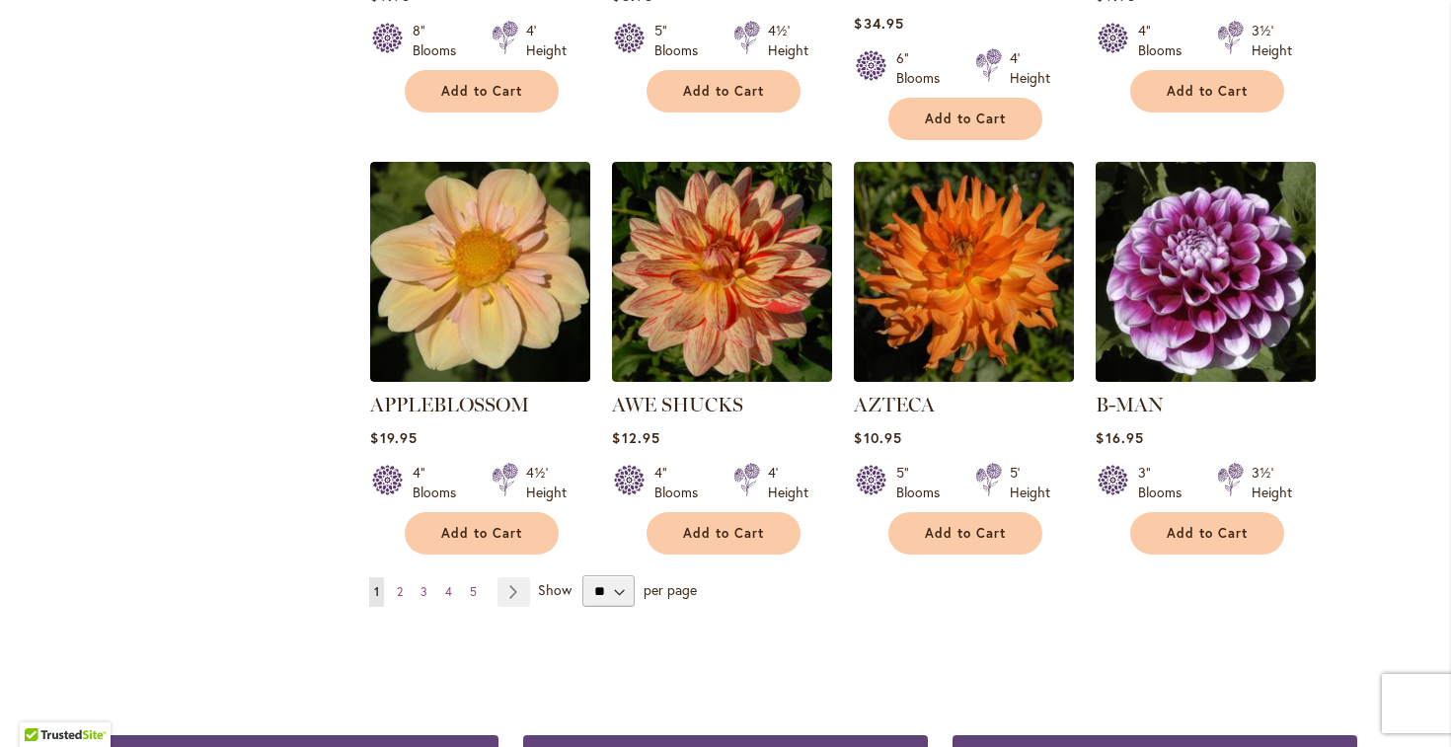
scroll to position [1974, 0]
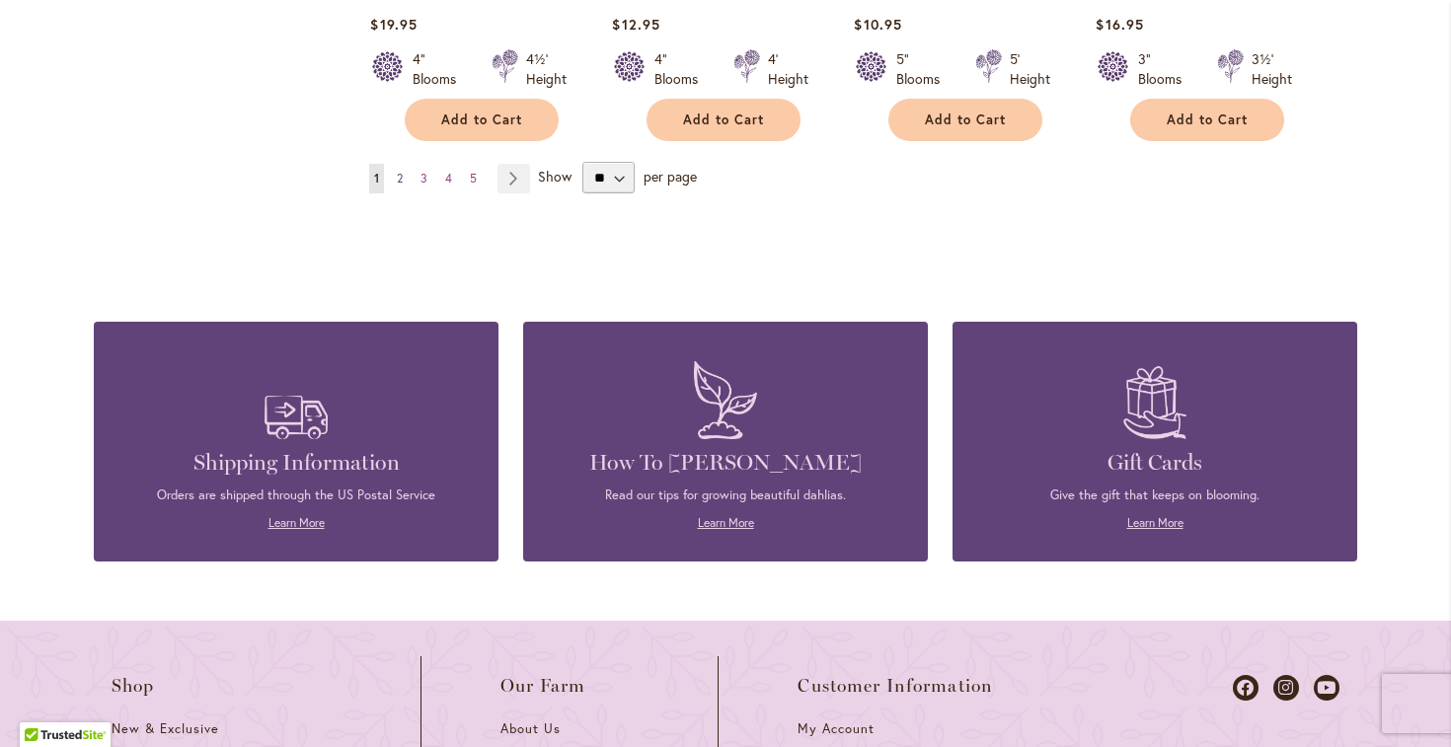
click at [401, 171] on span "2" at bounding box center [400, 178] width 6 height 15
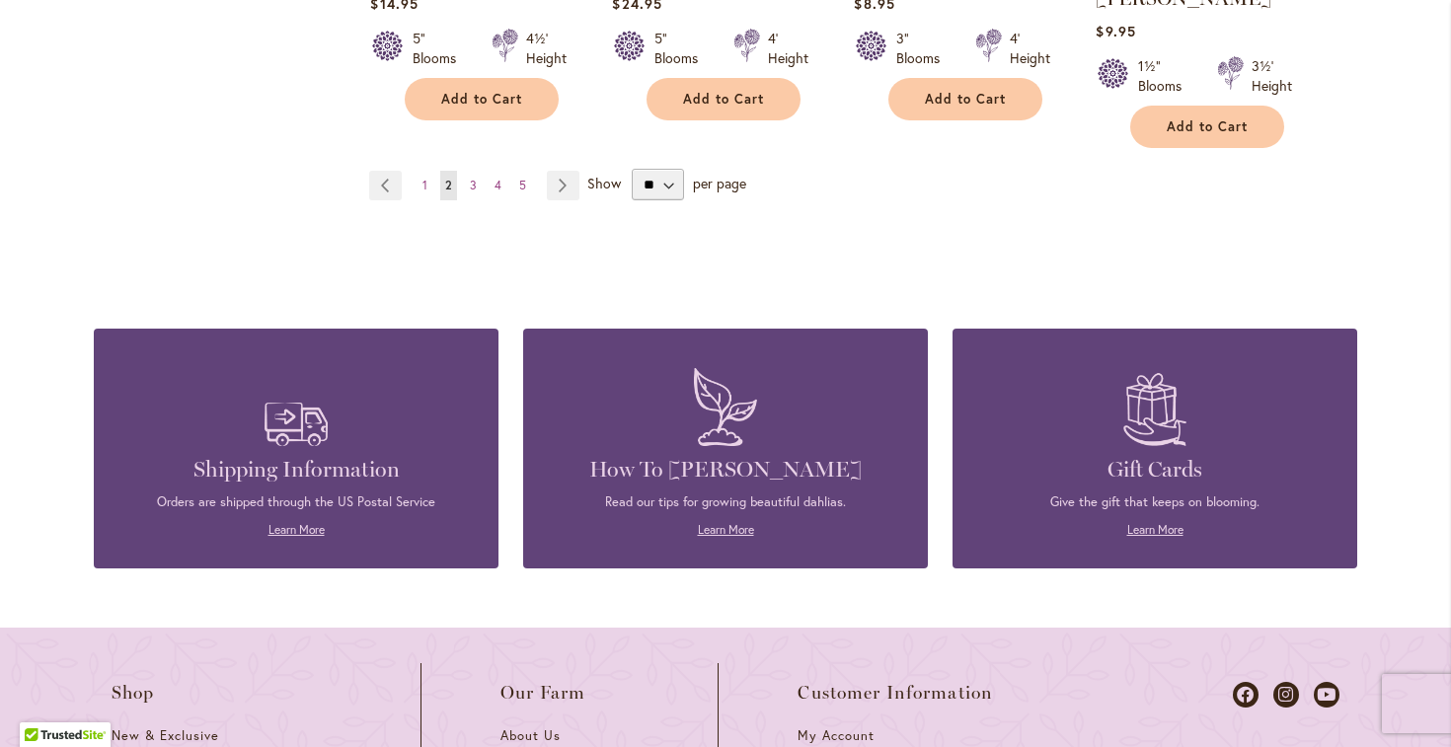
scroll to position [1800, 0]
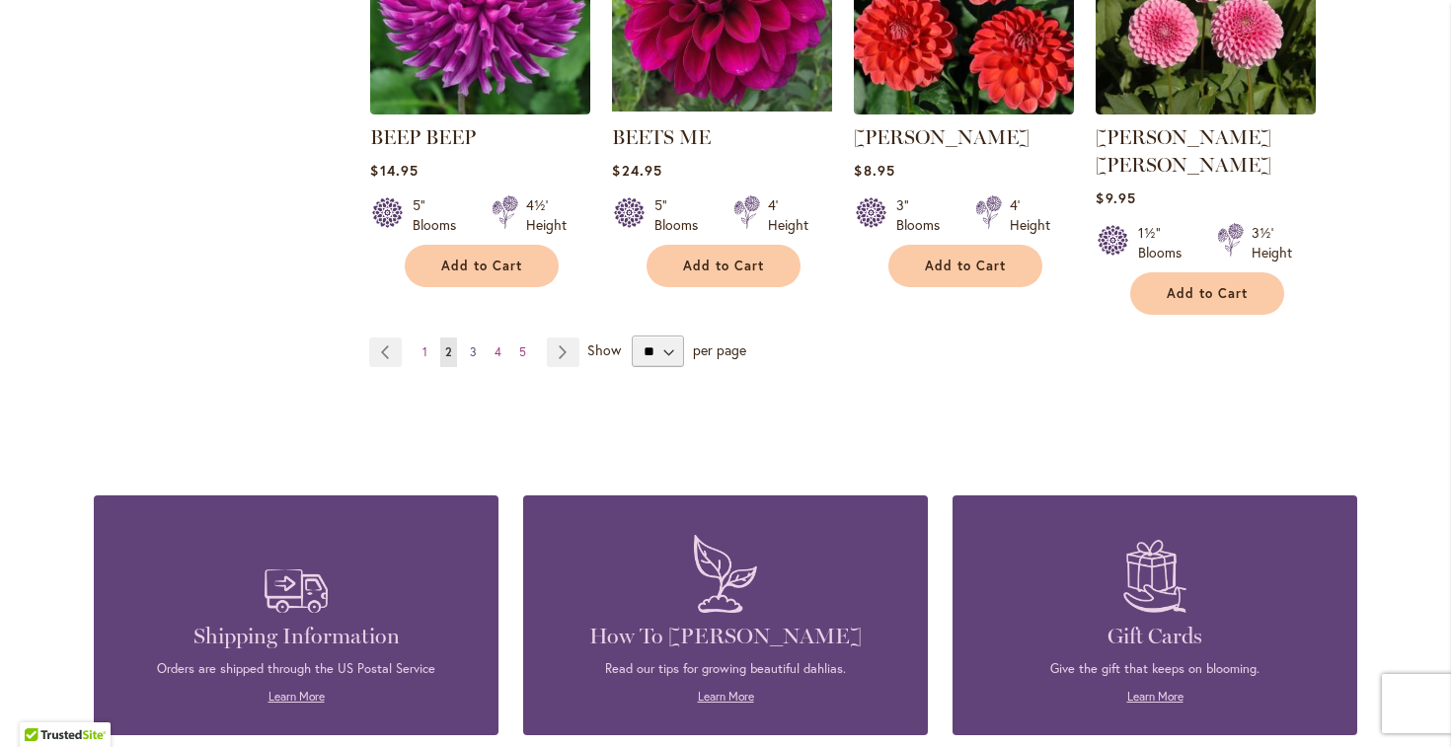
click at [472, 344] on span "3" at bounding box center [473, 351] width 7 height 15
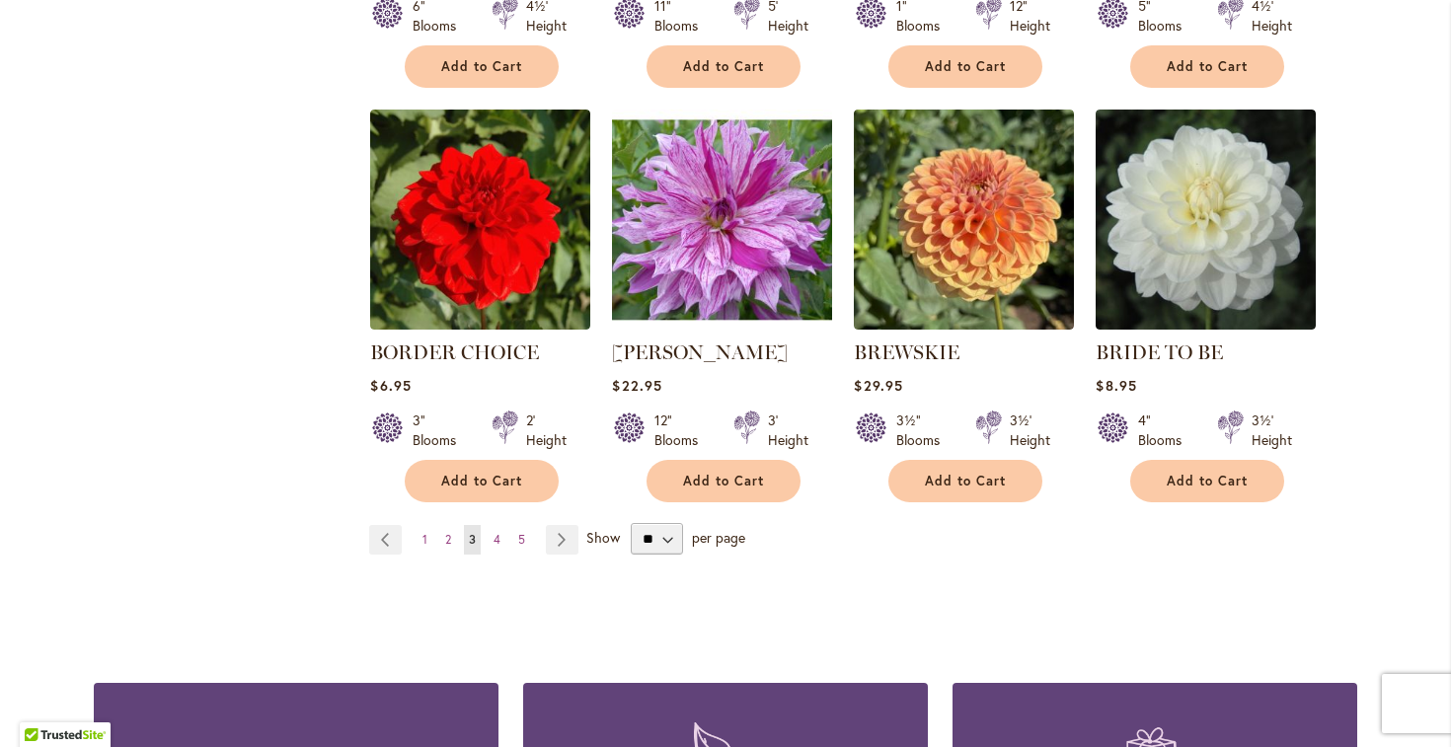
scroll to position [1655, 0]
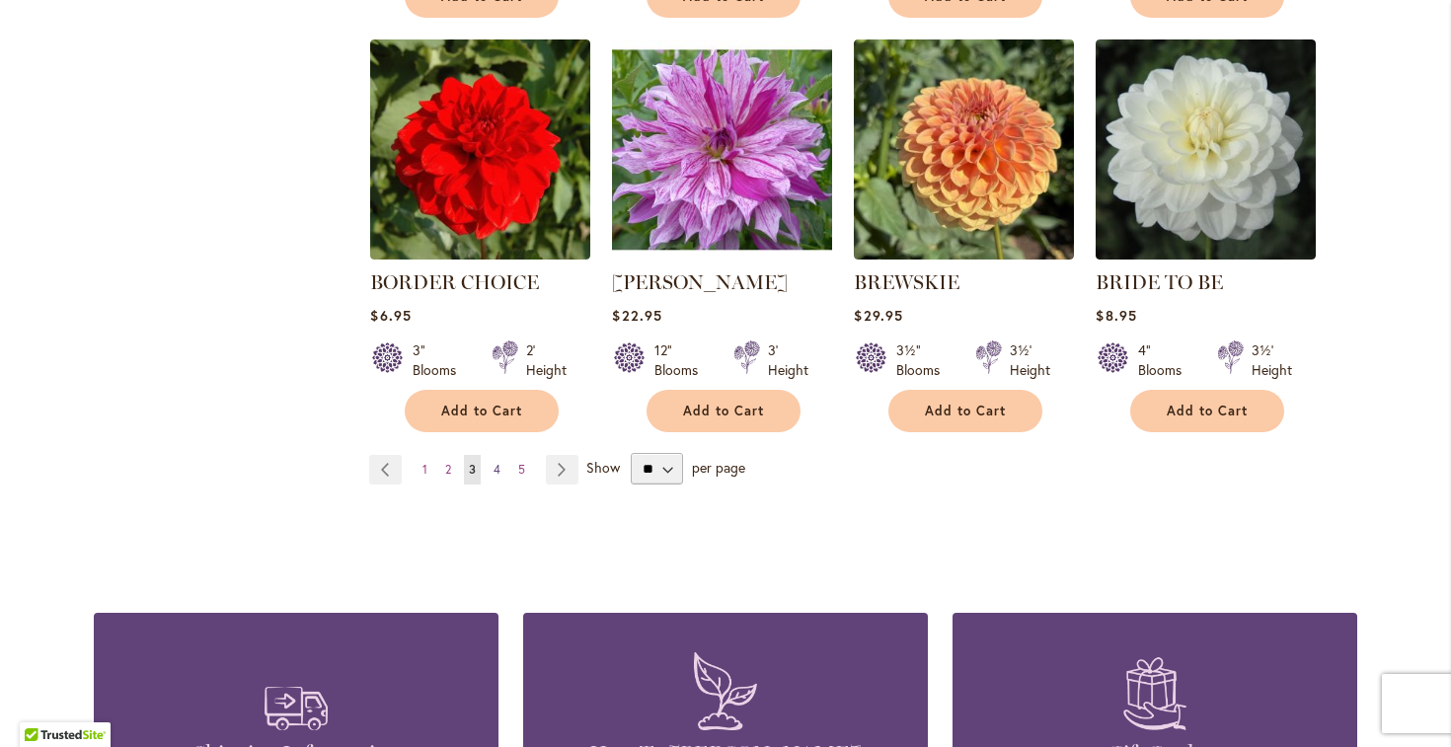
click at [500, 462] on span "4" at bounding box center [497, 469] width 7 height 15
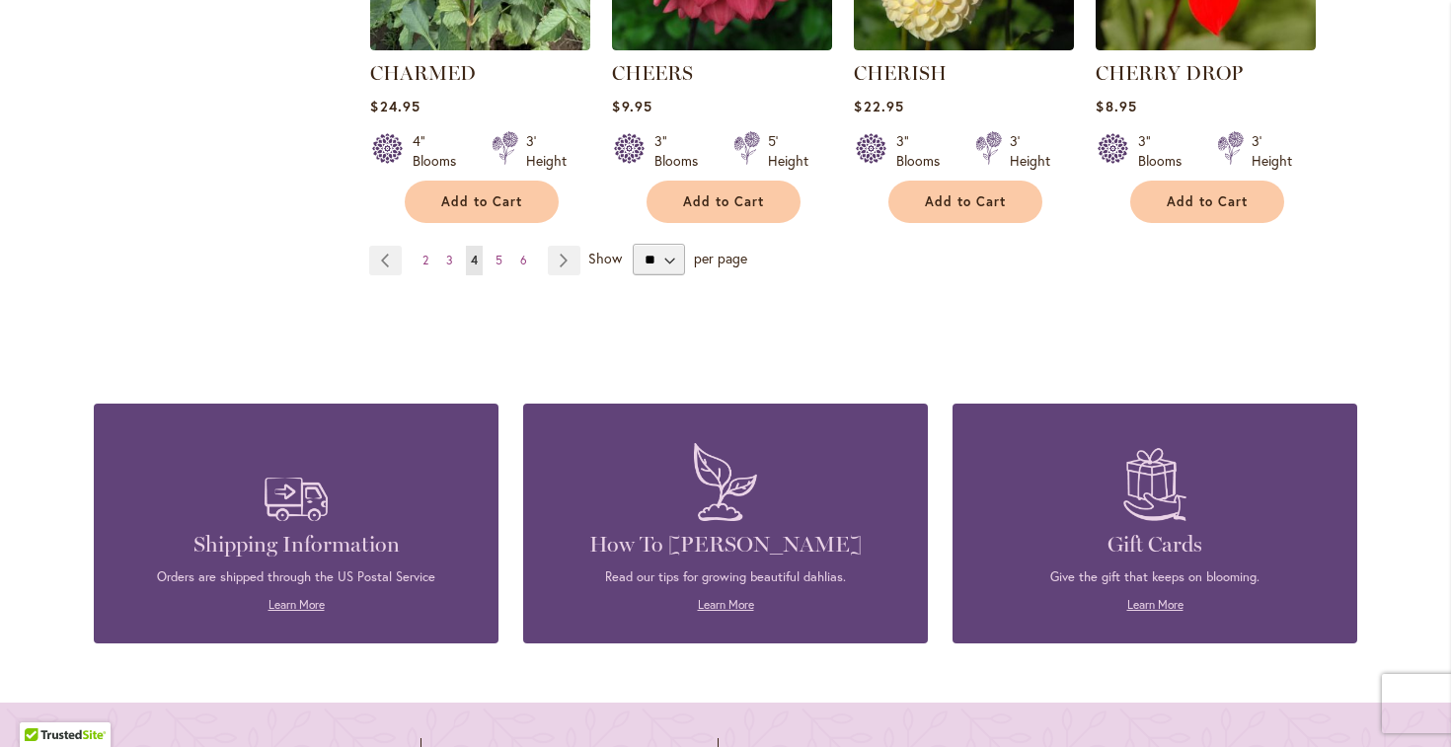
scroll to position [1912, 0]
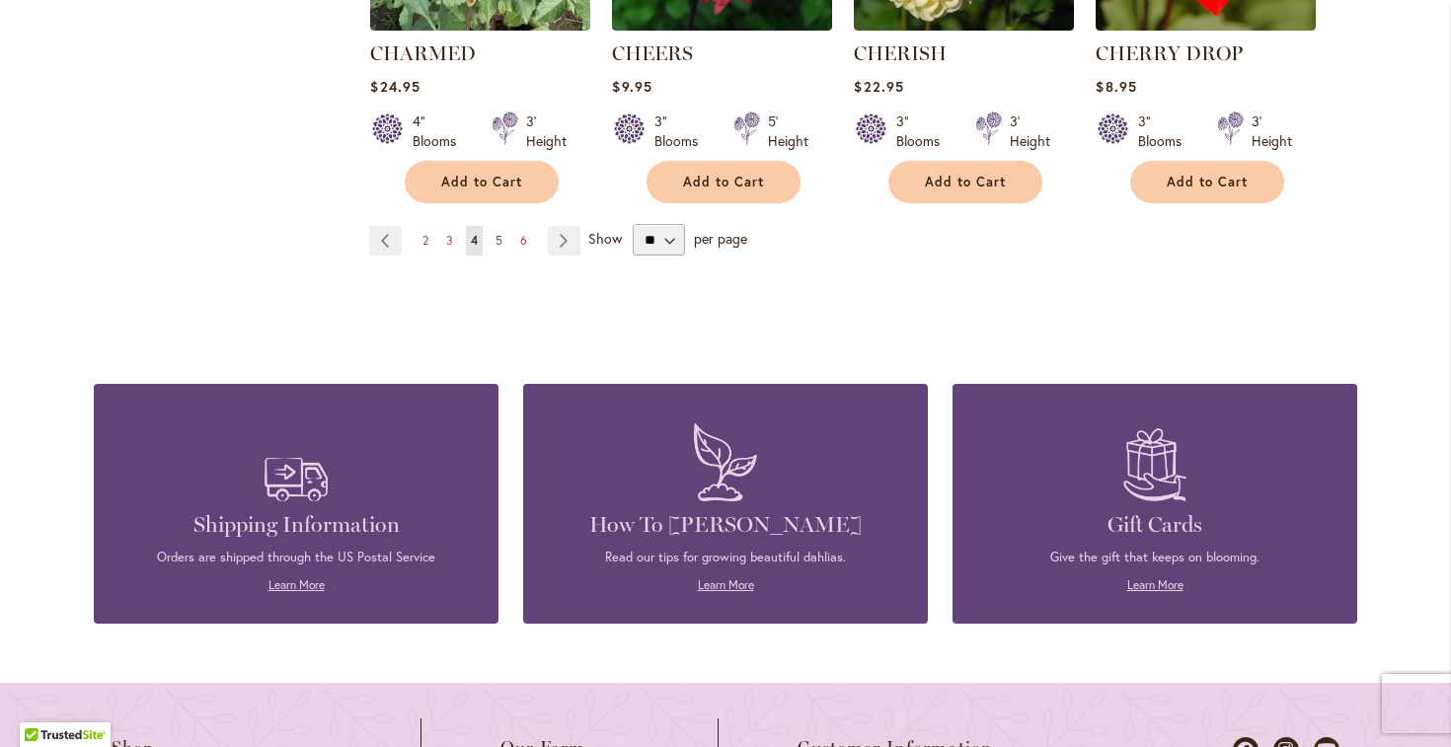
click at [499, 233] on span "5" at bounding box center [499, 240] width 7 height 15
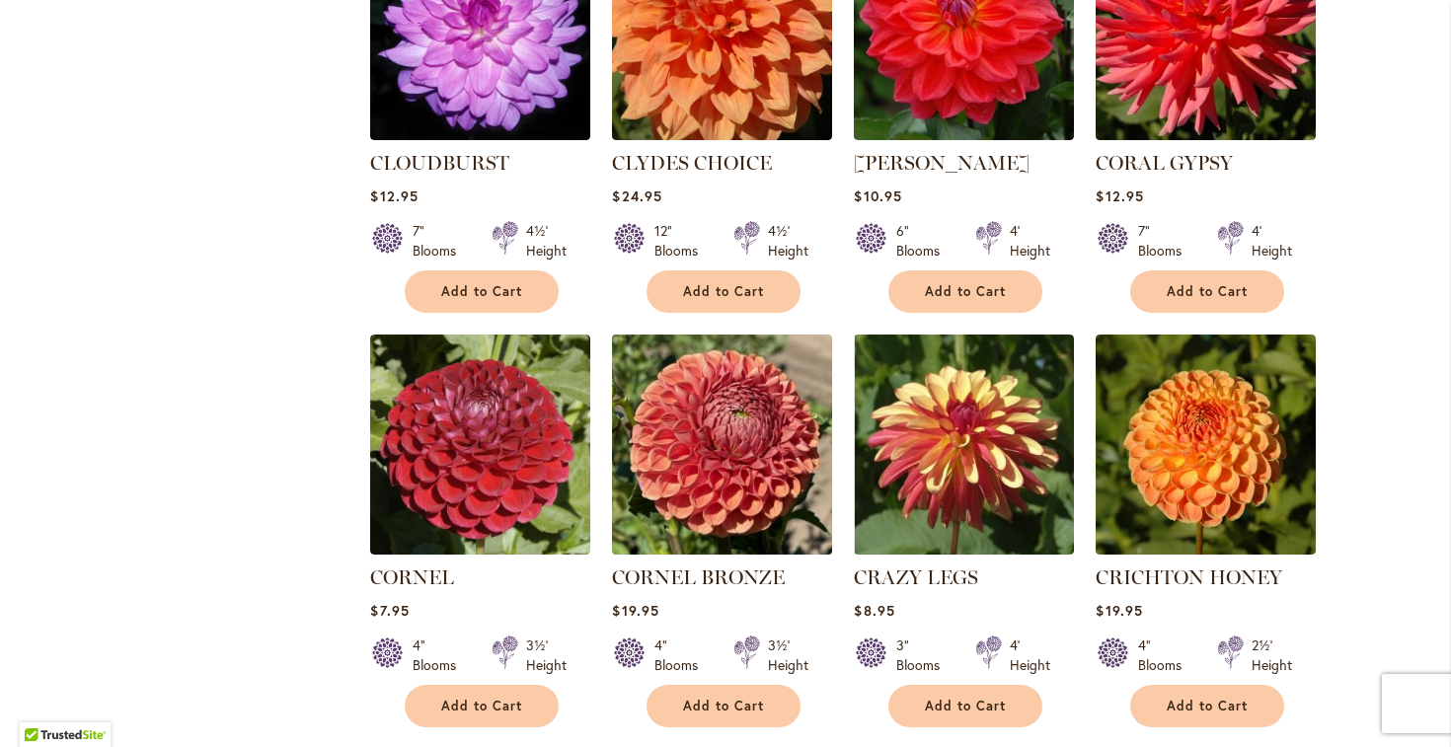
scroll to position [1526, 0]
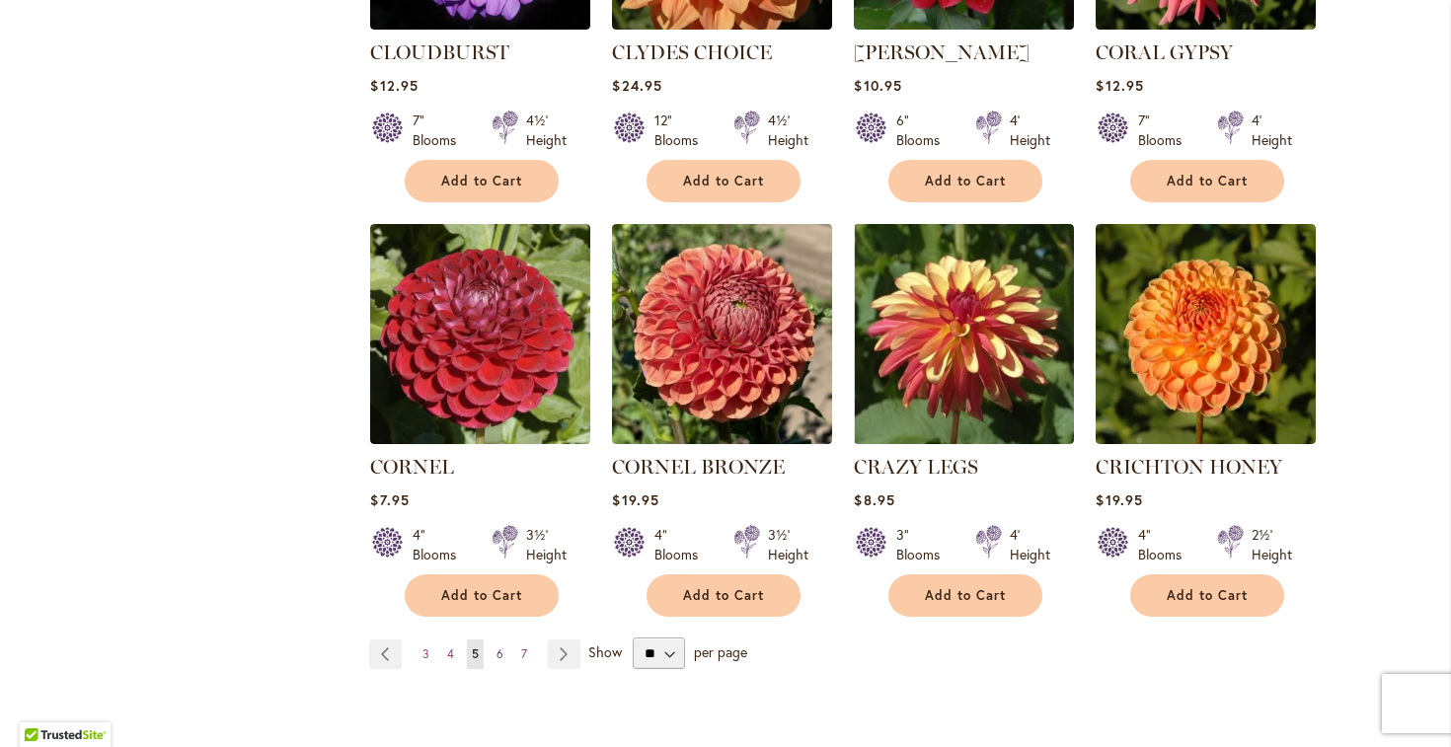
click at [499, 647] on span "6" at bounding box center [499, 654] width 7 height 15
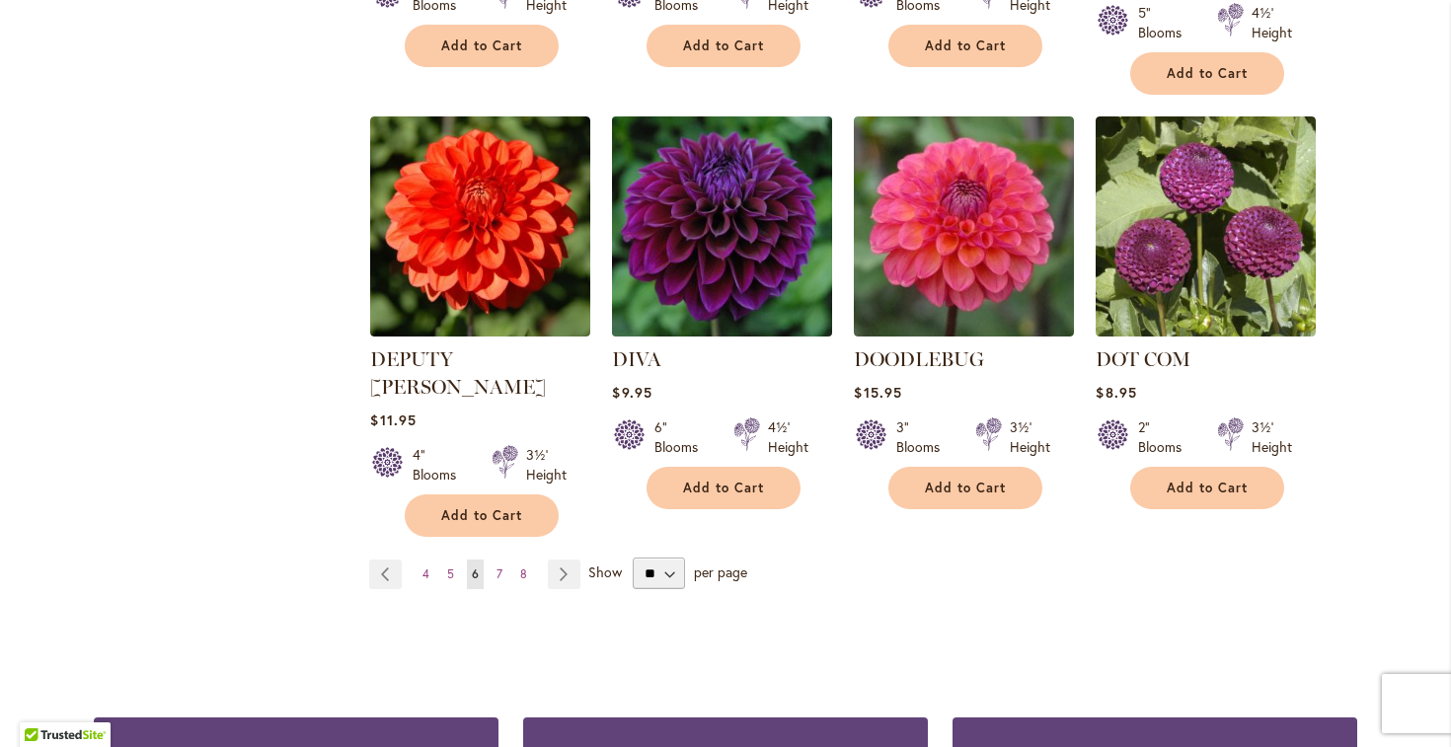
scroll to position [1668, 0]
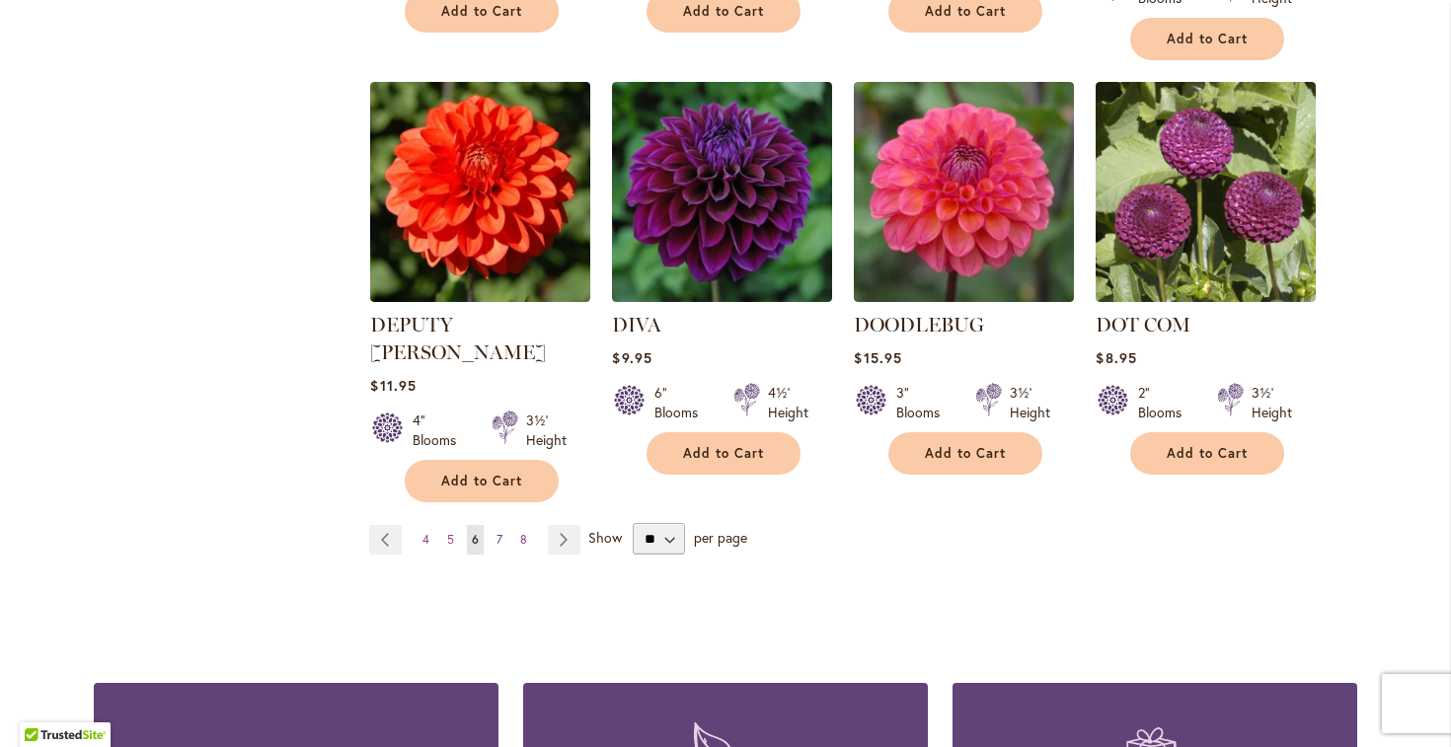
click at [497, 532] on span "7" at bounding box center [499, 539] width 6 height 15
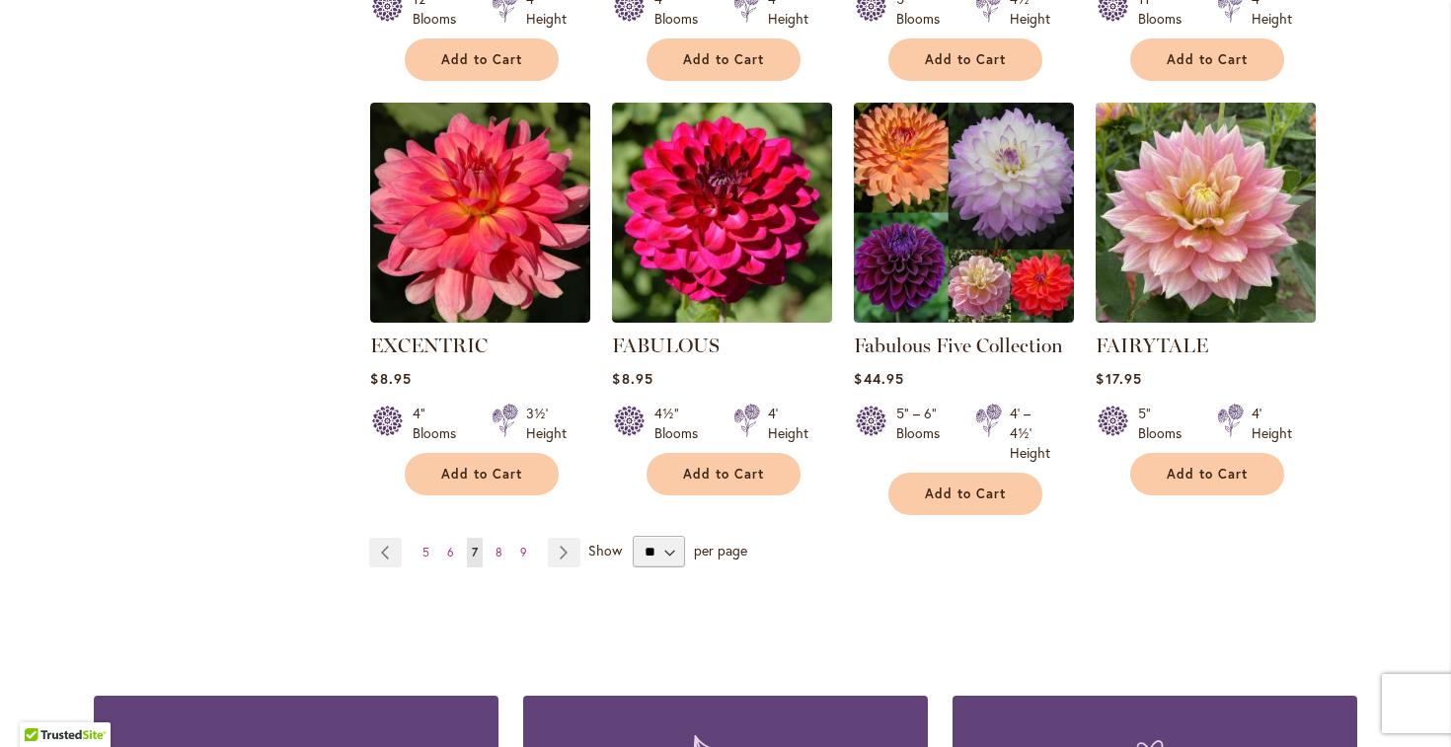
scroll to position [1744, 0]
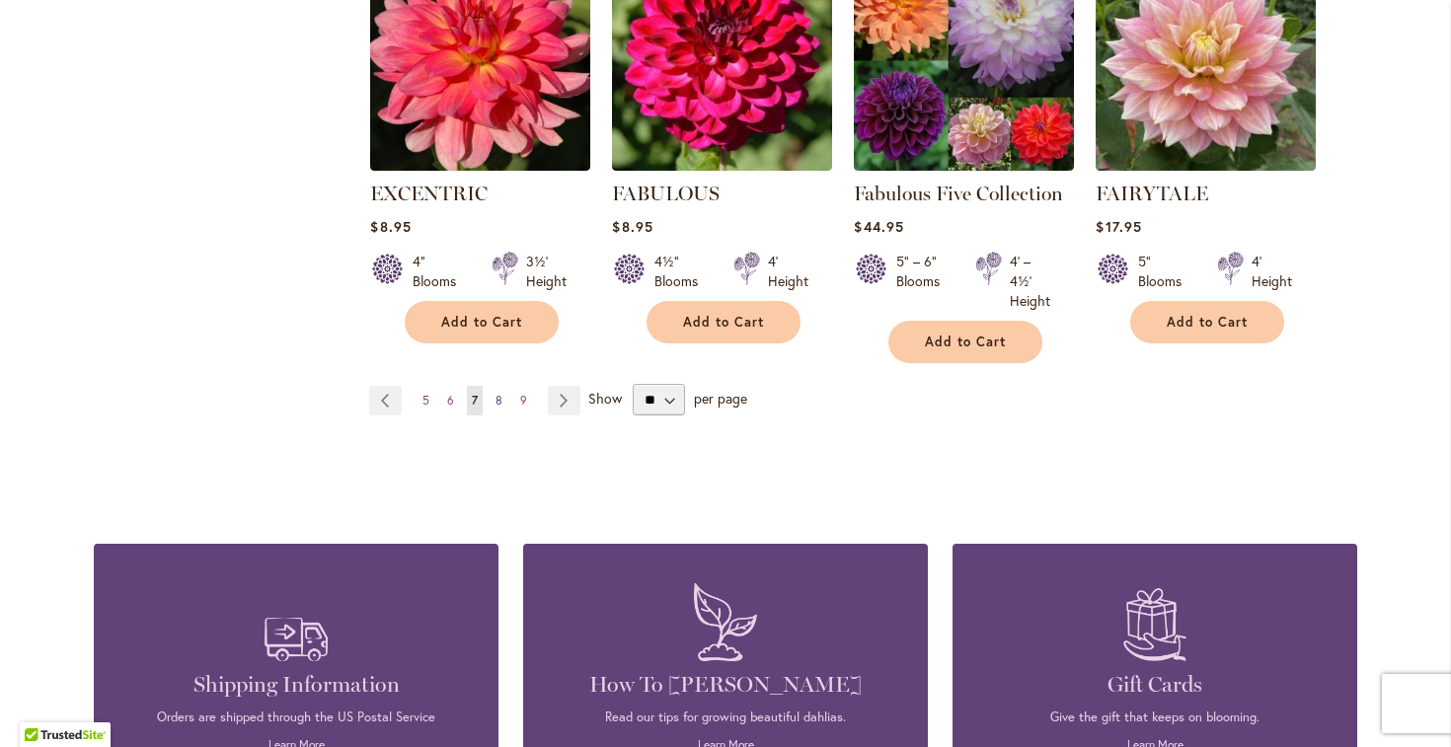
click at [501, 397] on span "8" at bounding box center [499, 400] width 7 height 15
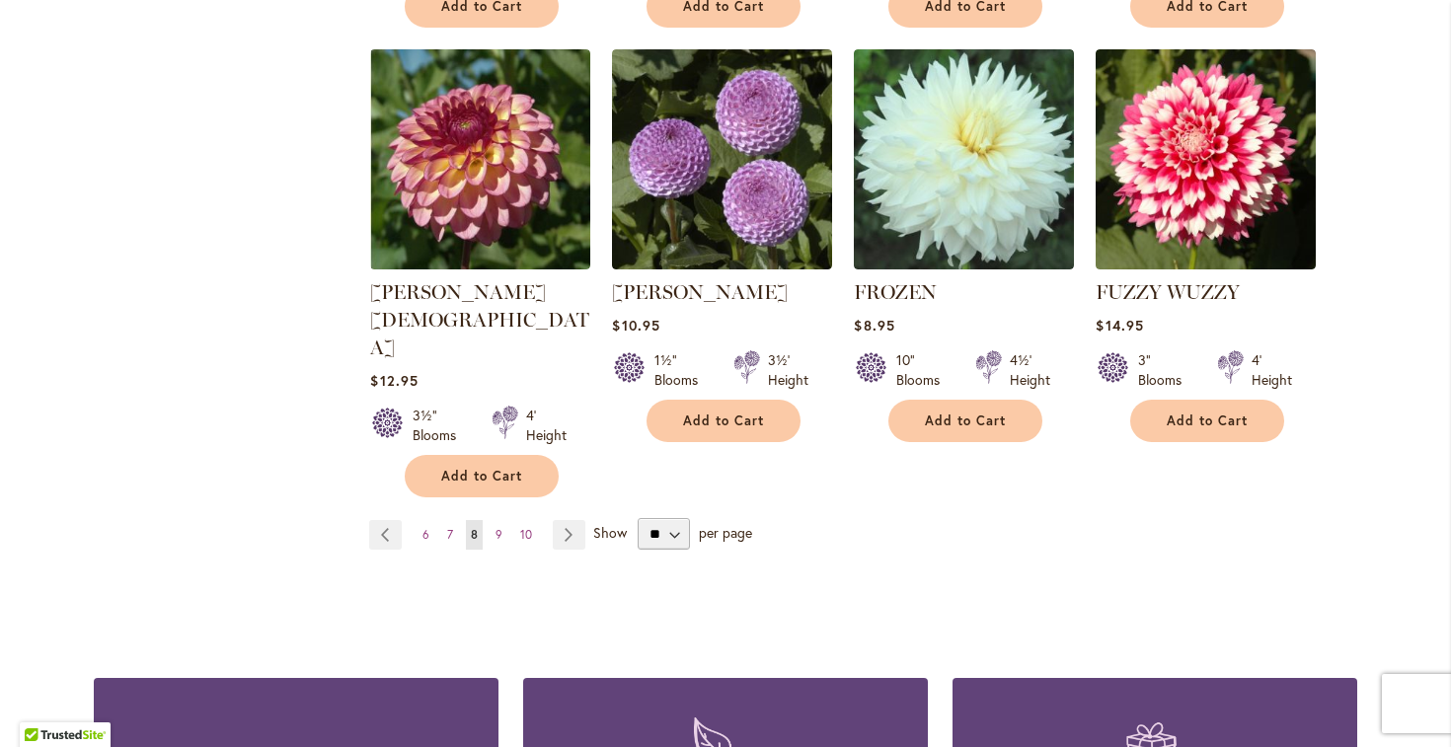
scroll to position [1707, 0]
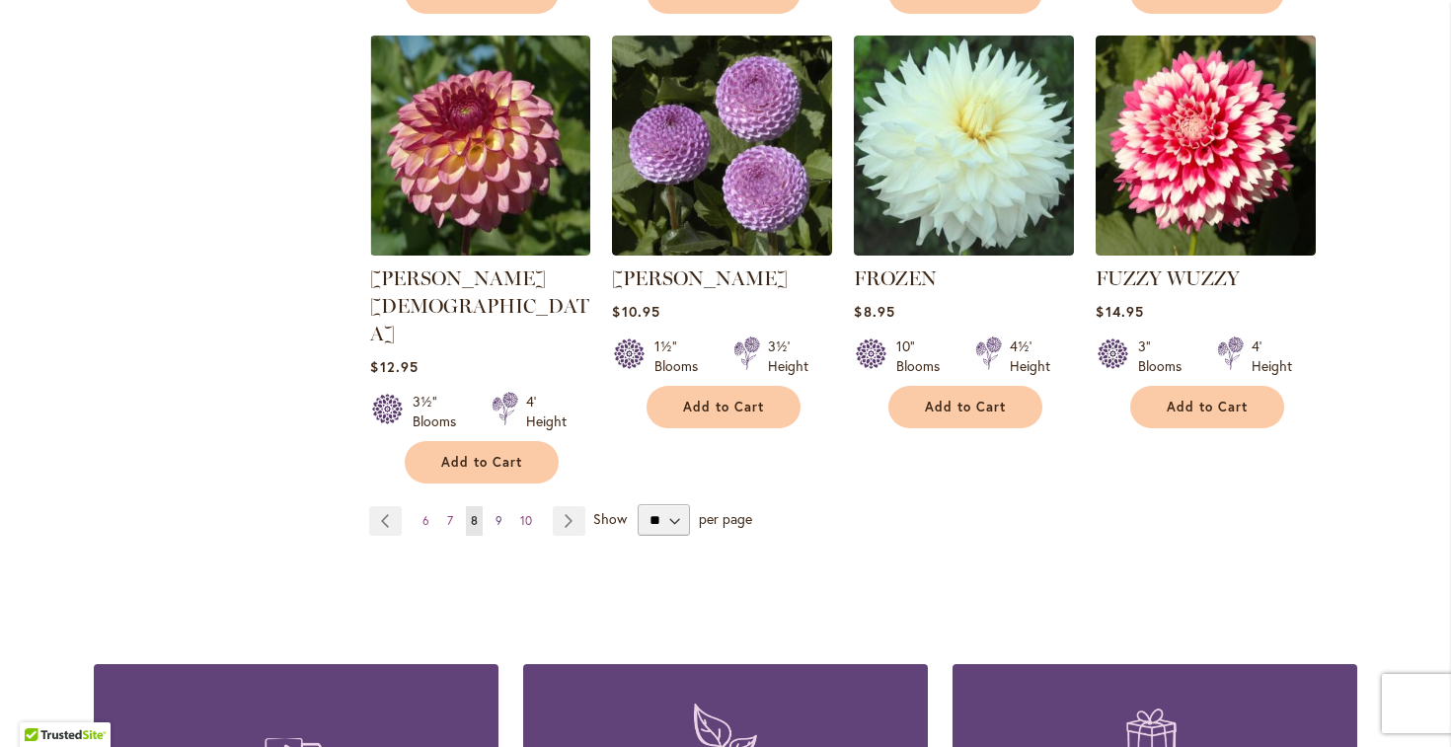
click at [497, 513] on span "9" at bounding box center [499, 520] width 7 height 15
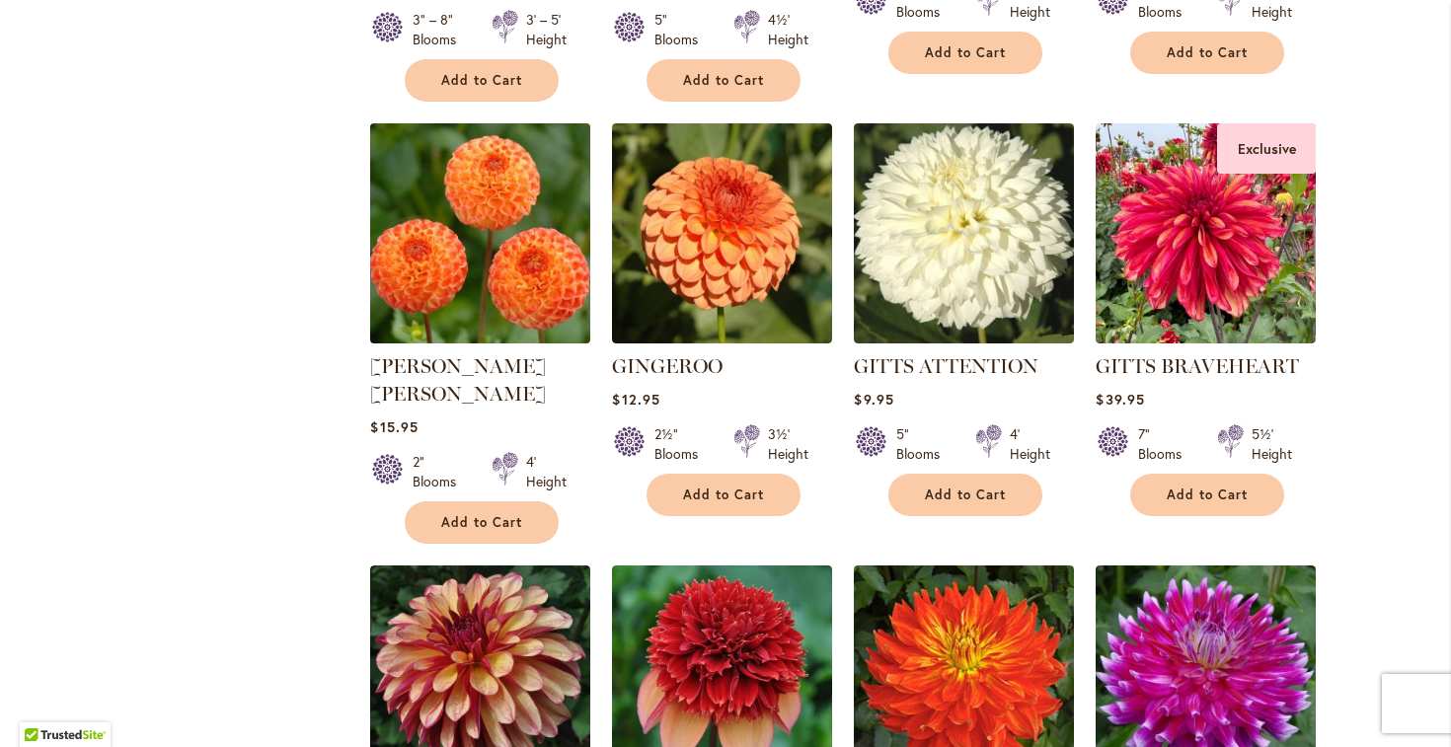
scroll to position [1216, 0]
